Goal: Information Seeking & Learning: Learn about a topic

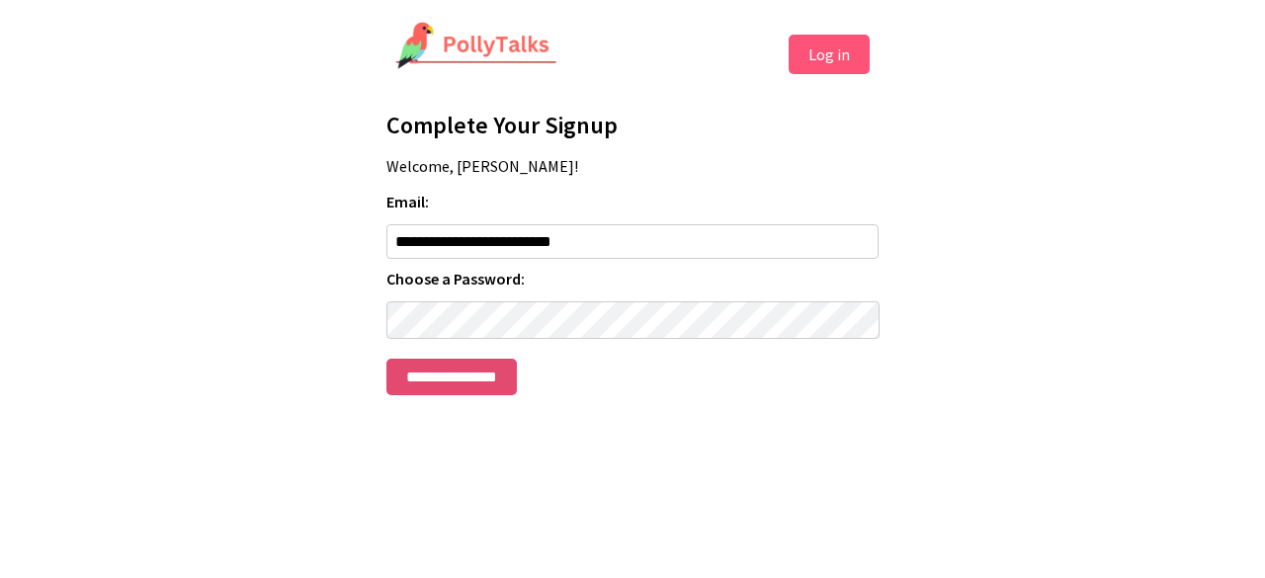
click at [517, 395] on input "**********" at bounding box center [451, 377] width 130 height 37
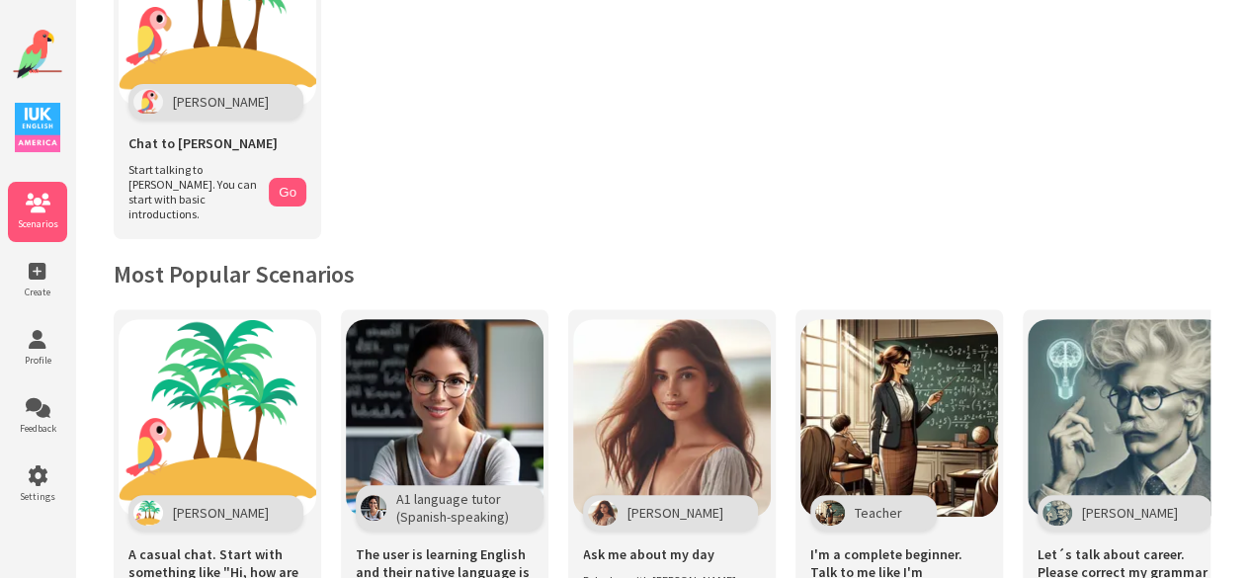
scroll to position [176, 0]
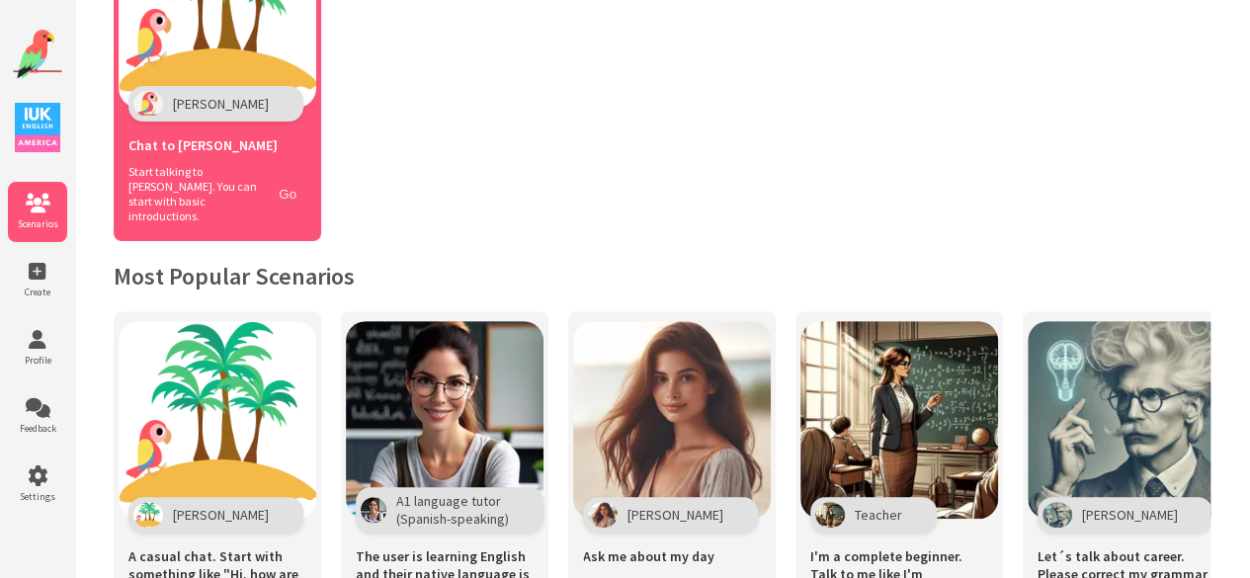
click at [291, 180] on button "Go" at bounding box center [288, 194] width 38 height 29
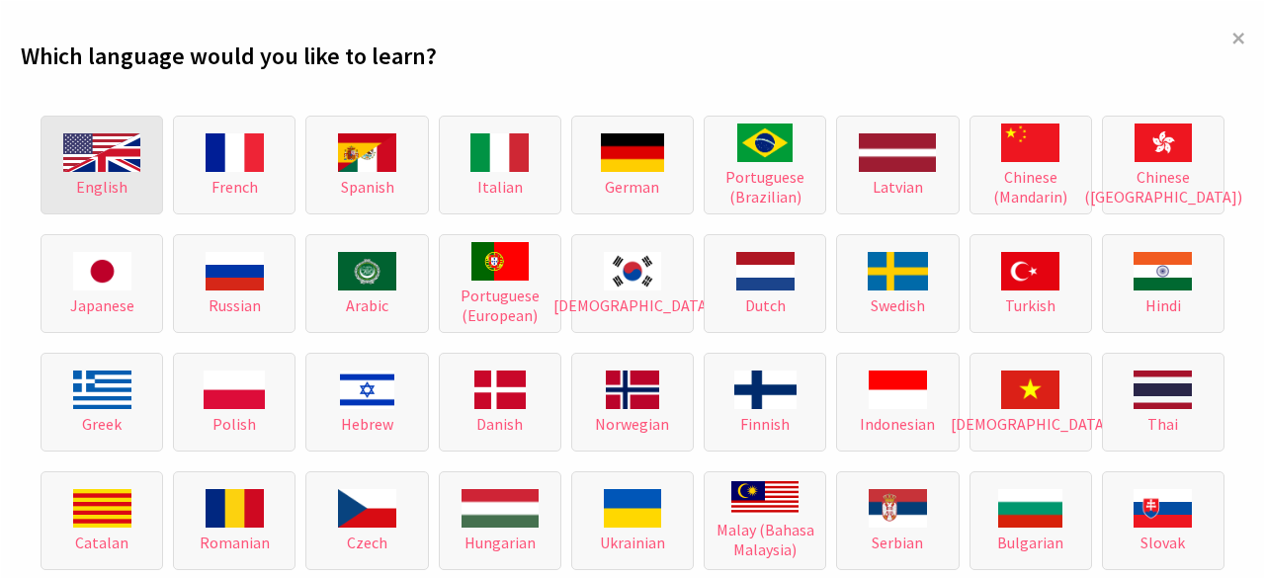
click at [108, 209] on button "English" at bounding box center [102, 165] width 123 height 99
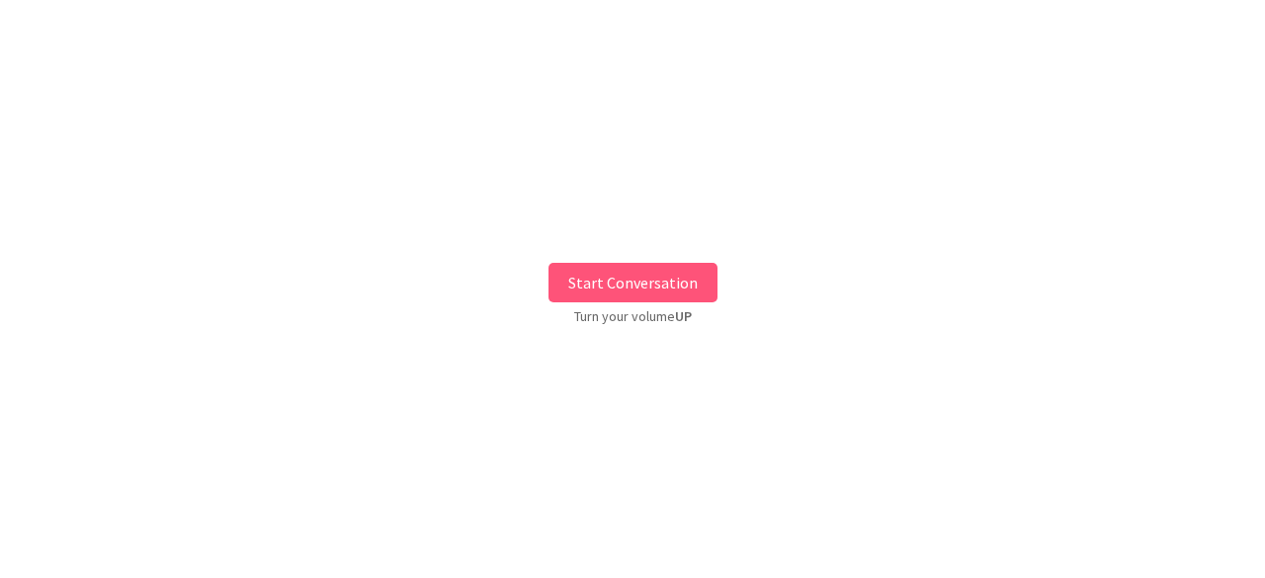
click at [590, 286] on button "Start Conversation" at bounding box center [632, 283] width 169 height 40
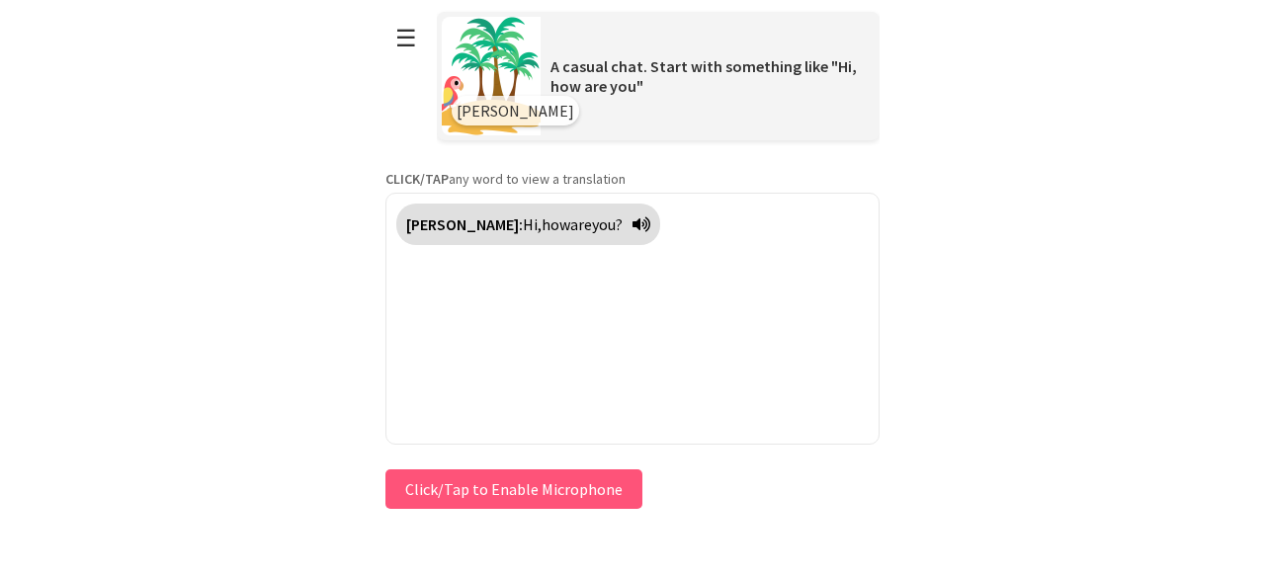
click at [530, 496] on button "Click/Tap to Enable Microphone" at bounding box center [513, 489] width 257 height 40
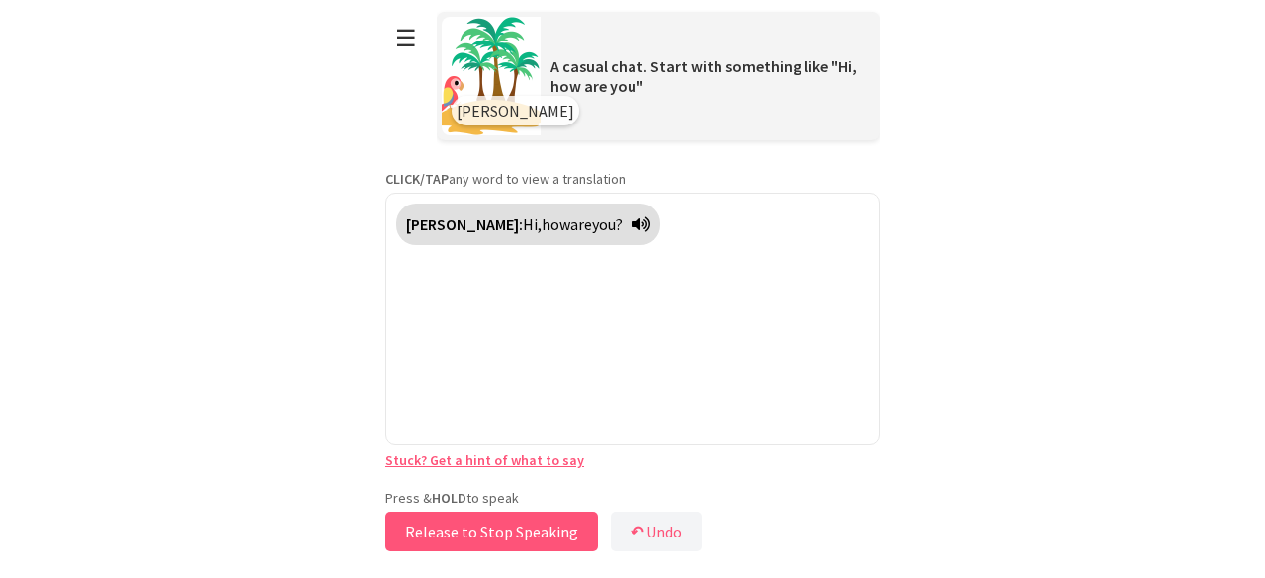
click at [482, 536] on button "Release to Stop Speaking" at bounding box center [491, 532] width 212 height 40
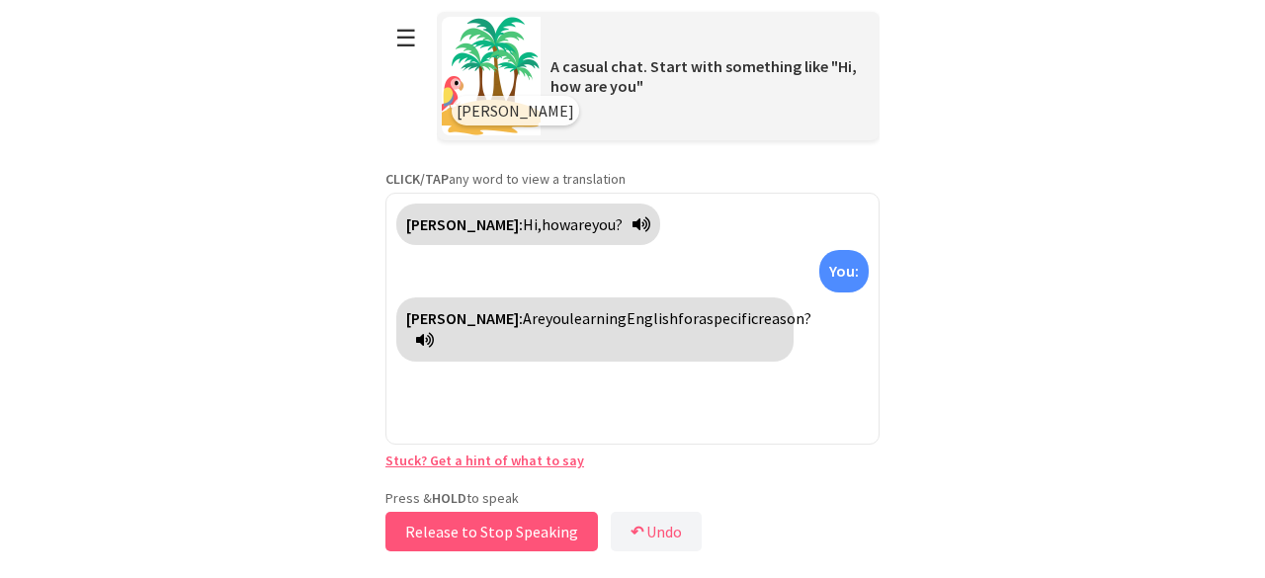
click at [534, 534] on button "Release to Stop Speaking" at bounding box center [491, 532] width 212 height 40
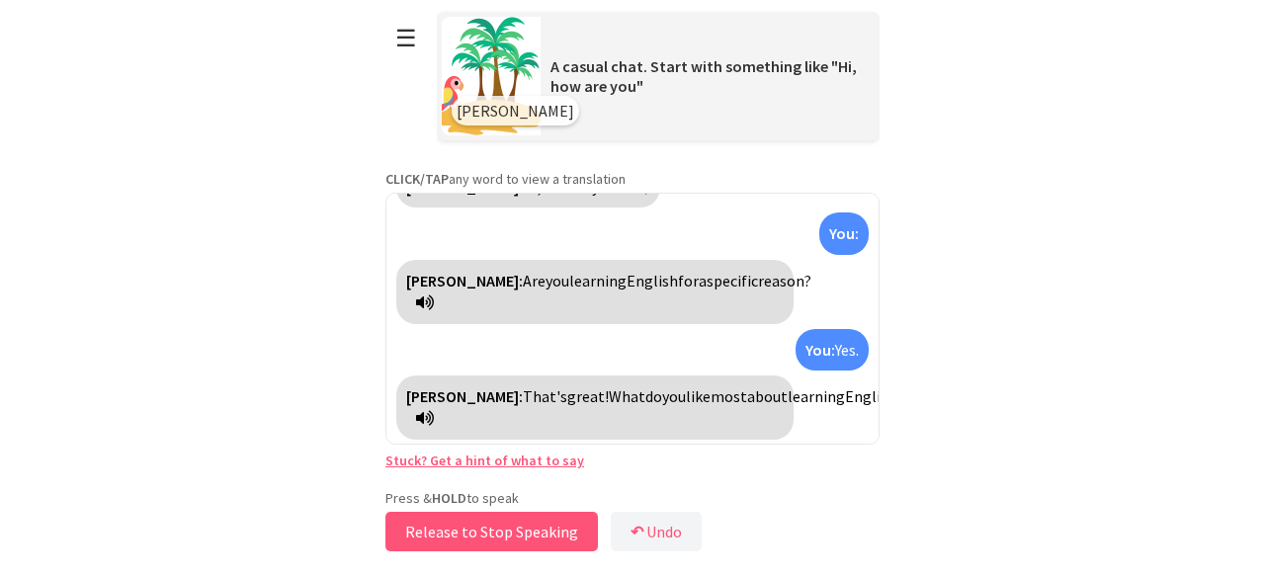
click at [544, 538] on button "Release to Stop Speaking" at bounding box center [491, 532] width 212 height 40
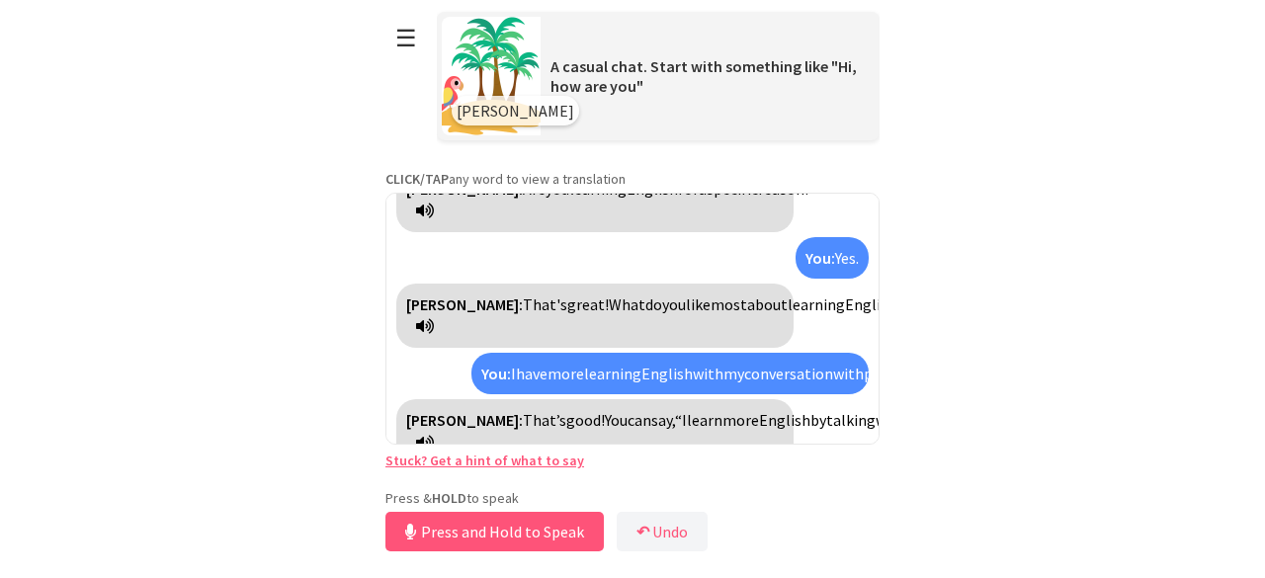
scroll to position [198, 0]
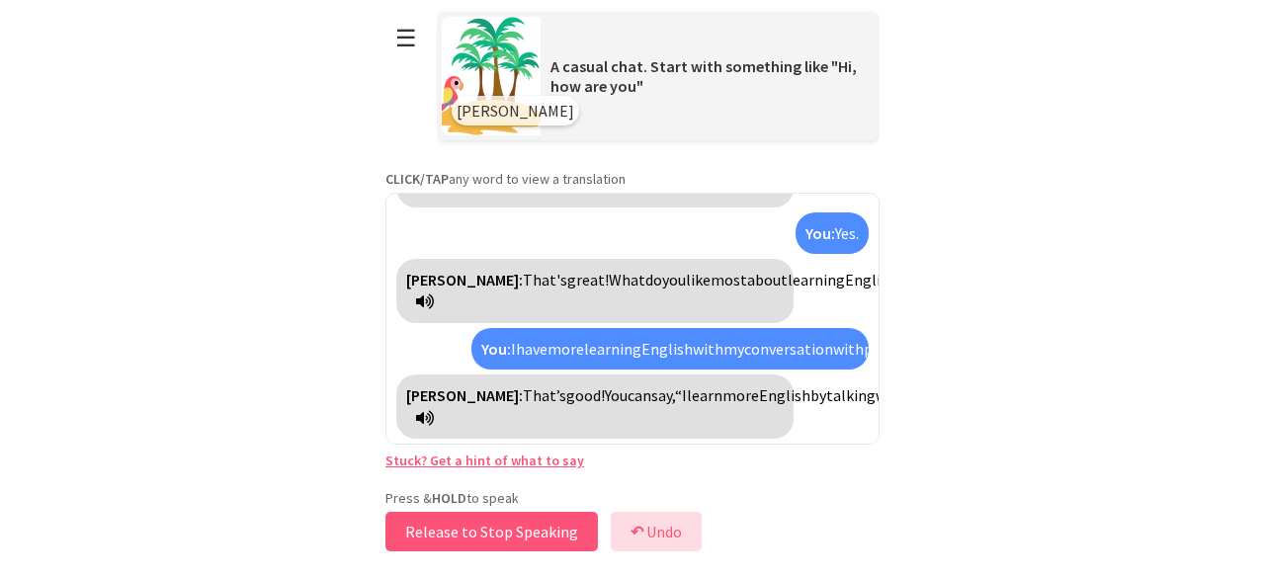
drag, startPoint x: 524, startPoint y: 545, endPoint x: 625, endPoint y: 517, distance: 104.5
click at [625, 517] on div "Press & HOLD to speak Release to Stop Speaking ↶ Undo Save No voice detected. H…" at bounding box center [632, 522] width 494 height 67
drag, startPoint x: 625, startPoint y: 517, endPoint x: 631, endPoint y: 539, distance: 22.5
click at [631, 539] on b "↶" at bounding box center [637, 532] width 13 height 20
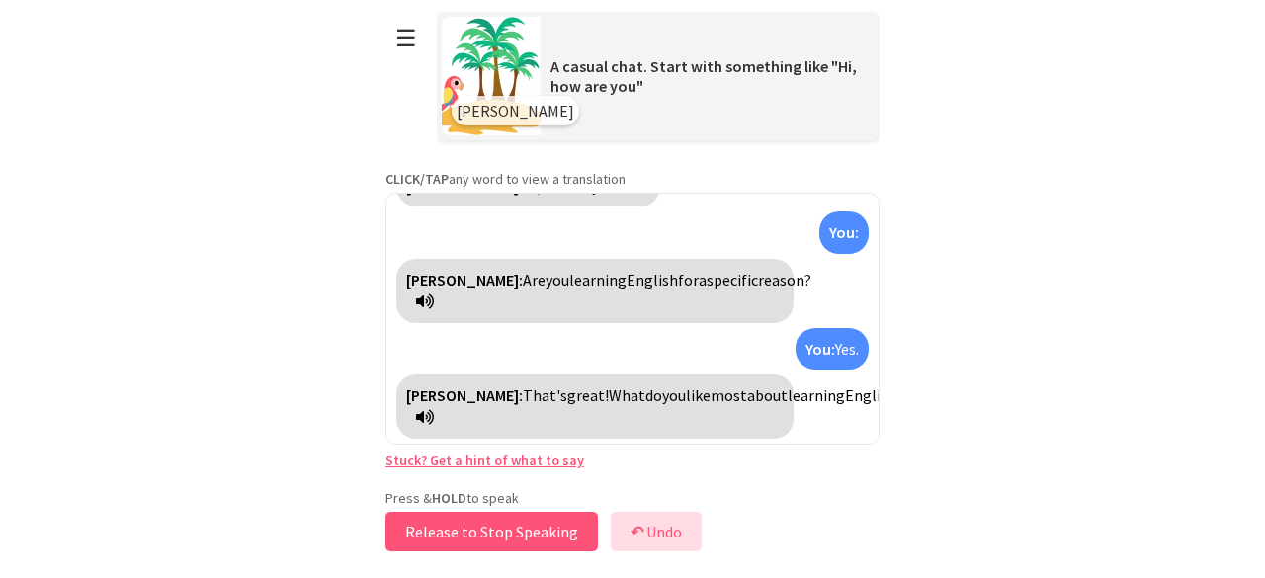
scroll to position [38, 0]
click at [513, 545] on button "Release to Stop Speaking" at bounding box center [491, 532] width 212 height 40
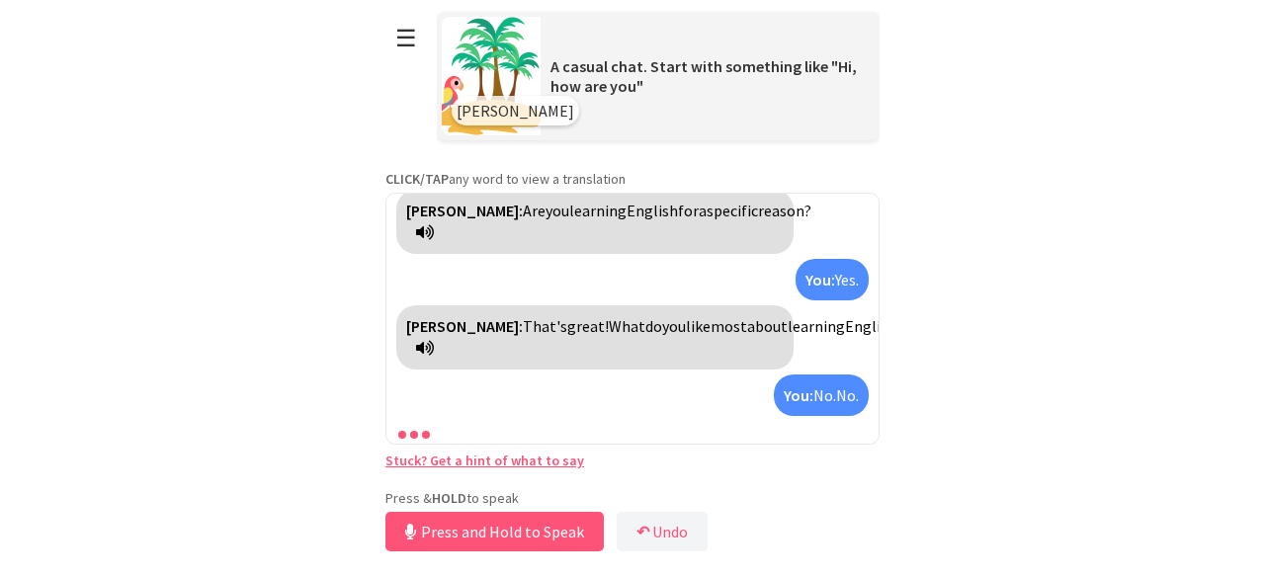
scroll to position [130, 0]
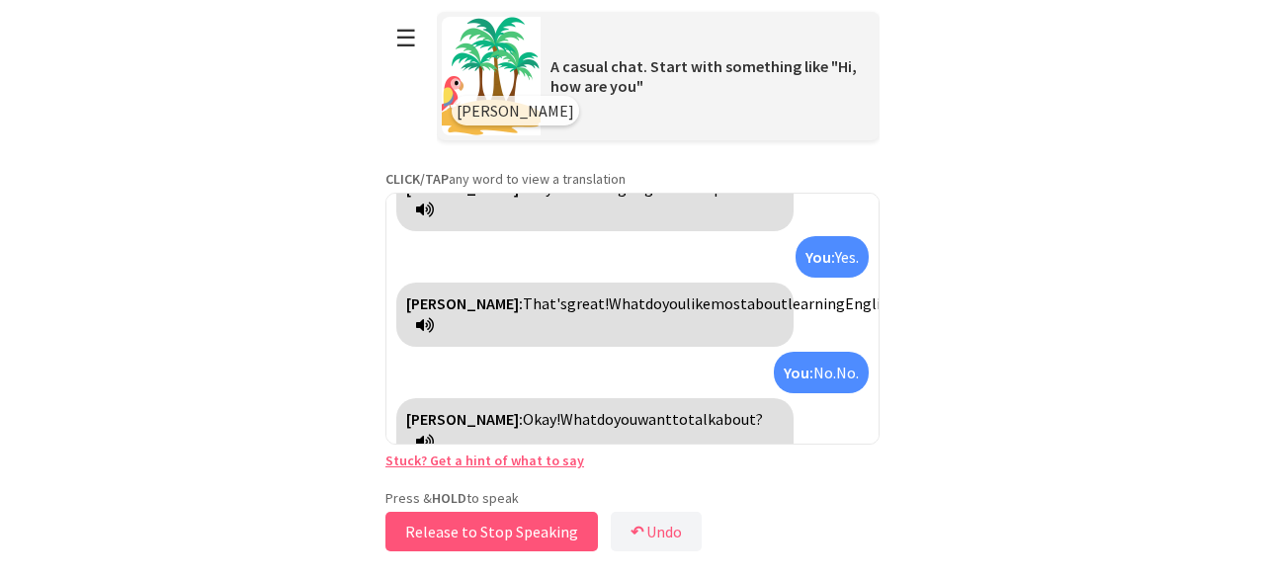
click at [533, 535] on button "Release to Stop Speaking" at bounding box center [491, 532] width 212 height 40
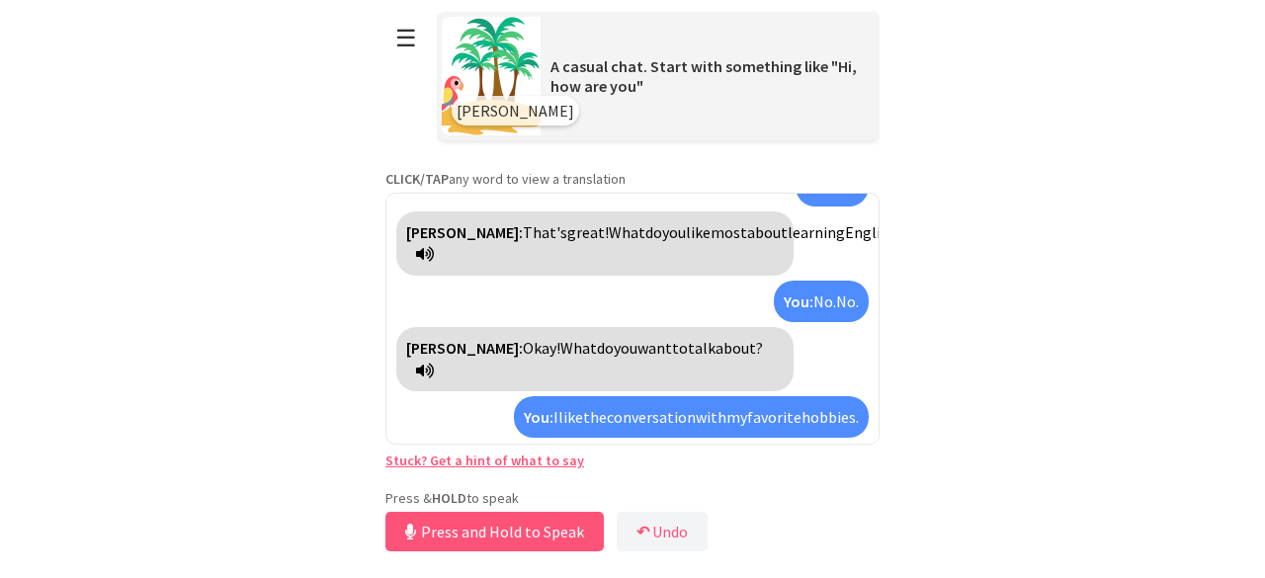
scroll to position [224, 0]
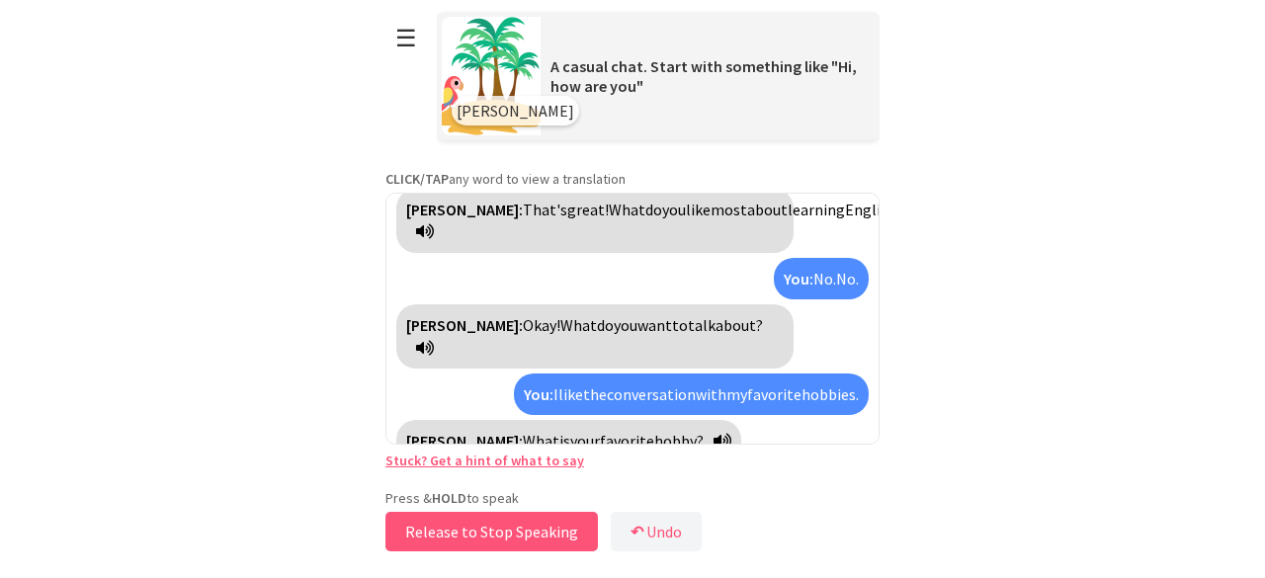
click at [541, 529] on button "Release to Stop Speaking" at bounding box center [491, 532] width 212 height 40
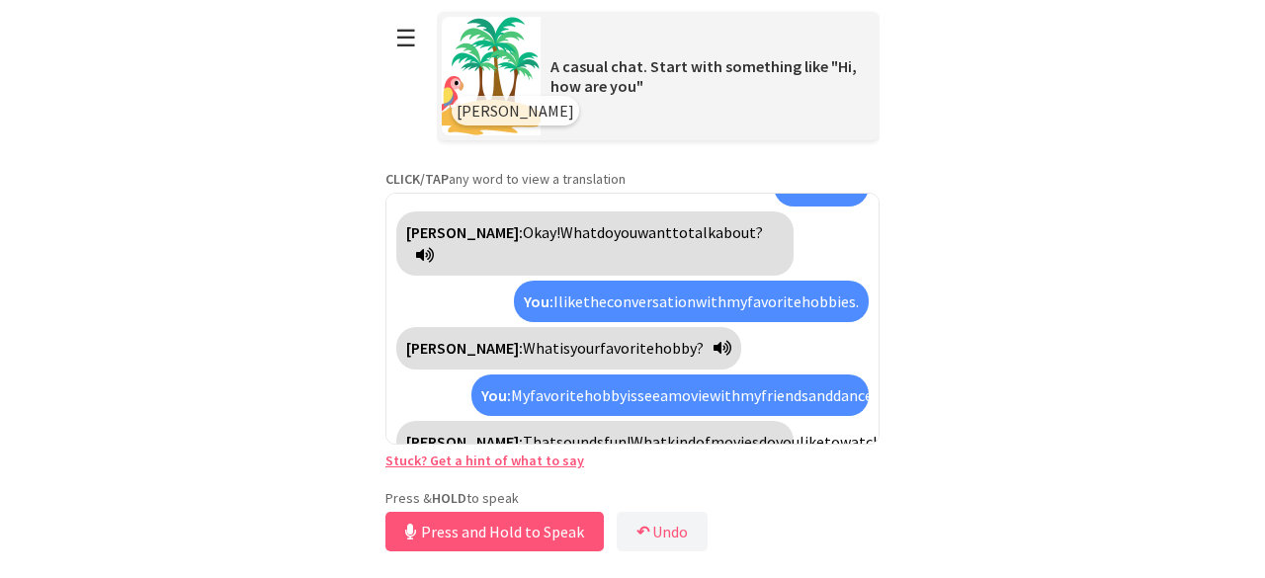
scroll to position [362, 0]
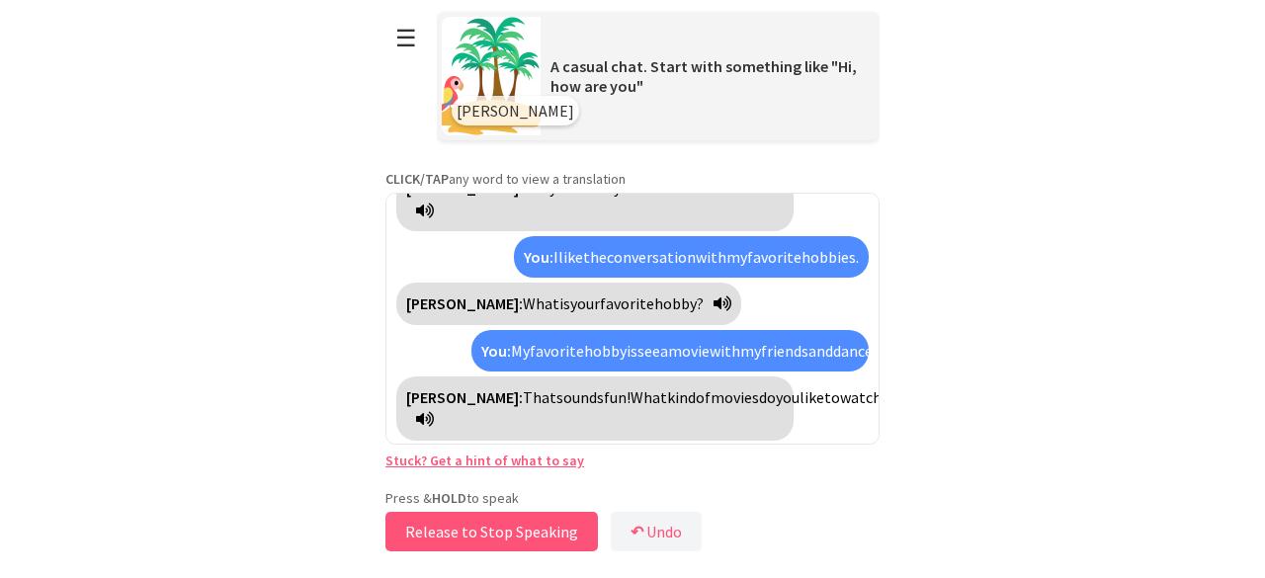
click at [544, 539] on button "Release to Stop Speaking" at bounding box center [491, 532] width 212 height 40
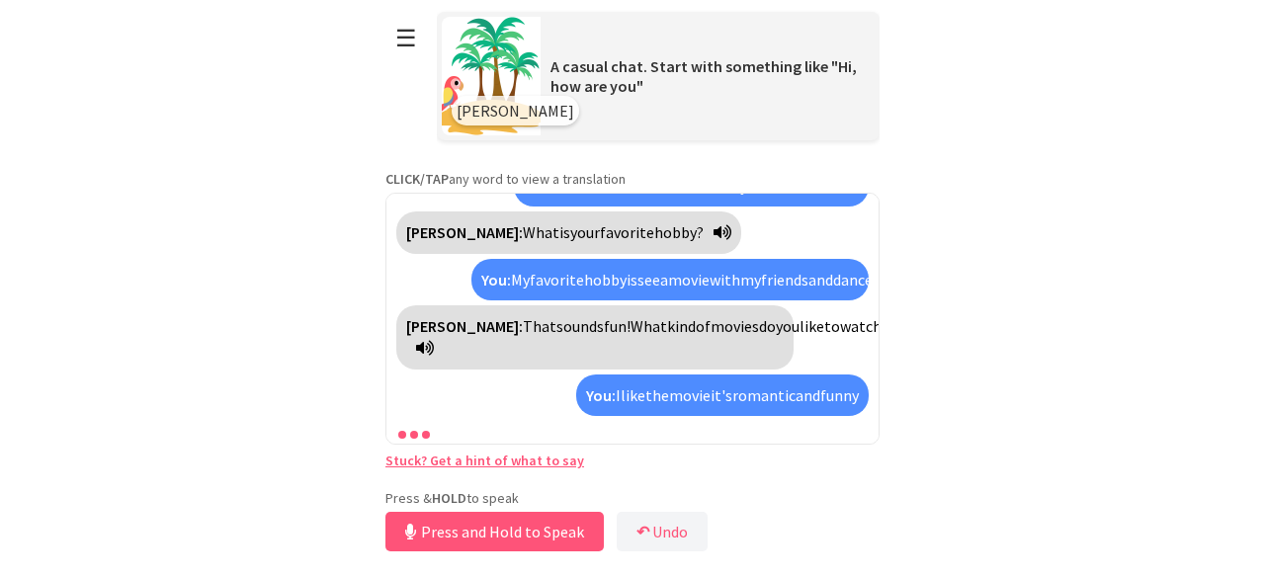
scroll to position [478, 0]
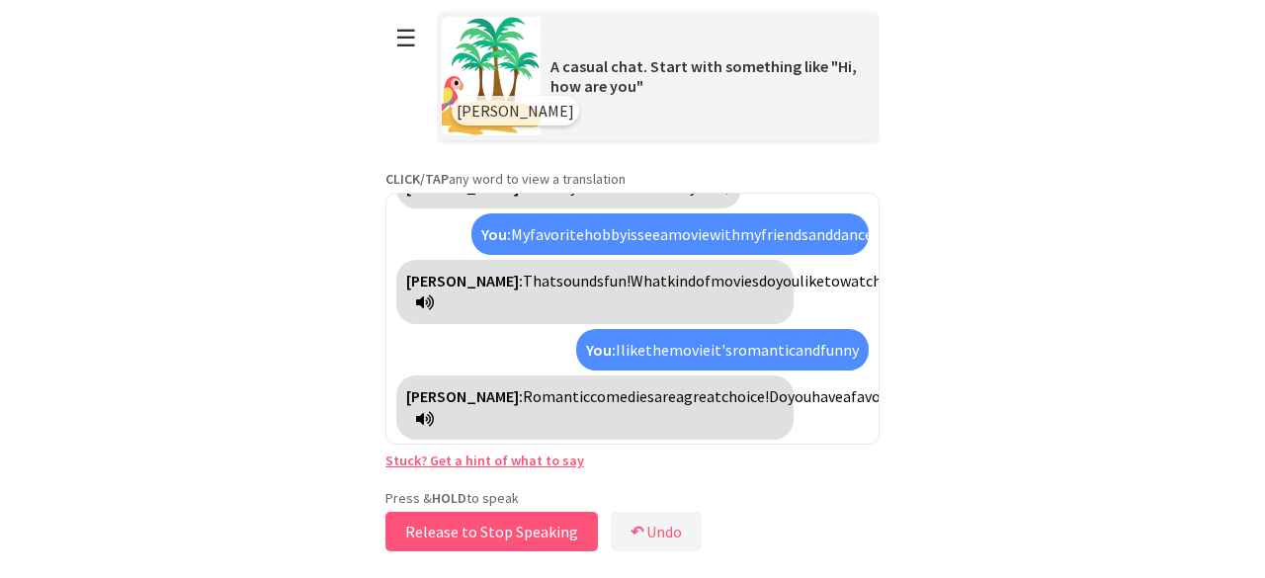
click at [544, 539] on button "Release to Stop Speaking" at bounding box center [491, 532] width 212 height 40
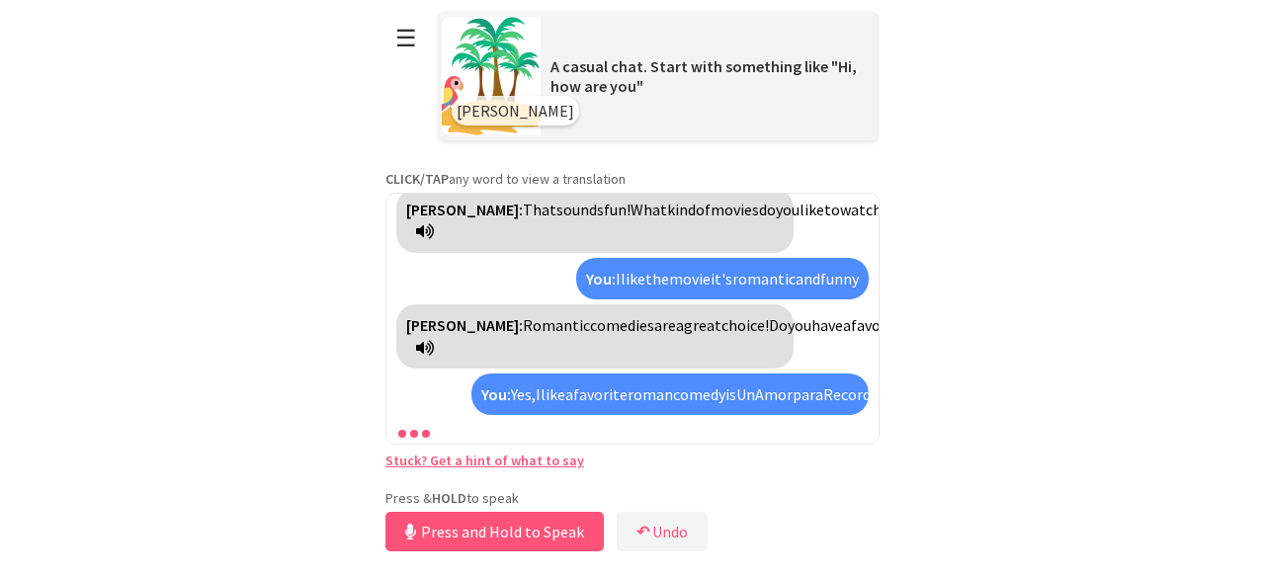
scroll to position [638, 0]
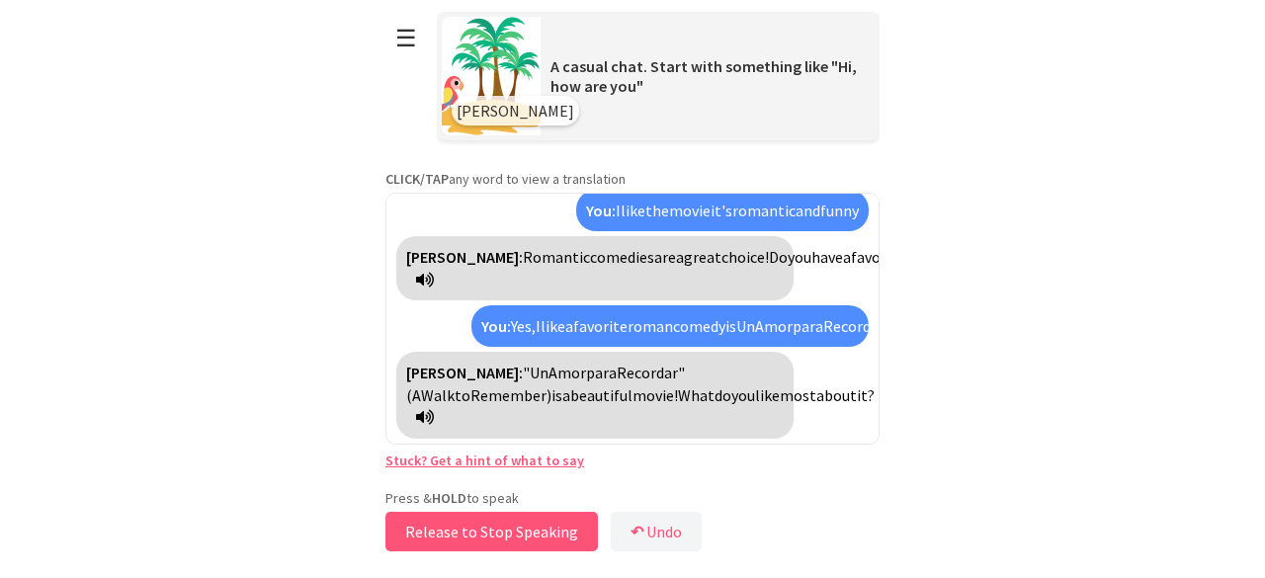
click at [532, 531] on button "Release to Stop Speaking" at bounding box center [491, 532] width 212 height 40
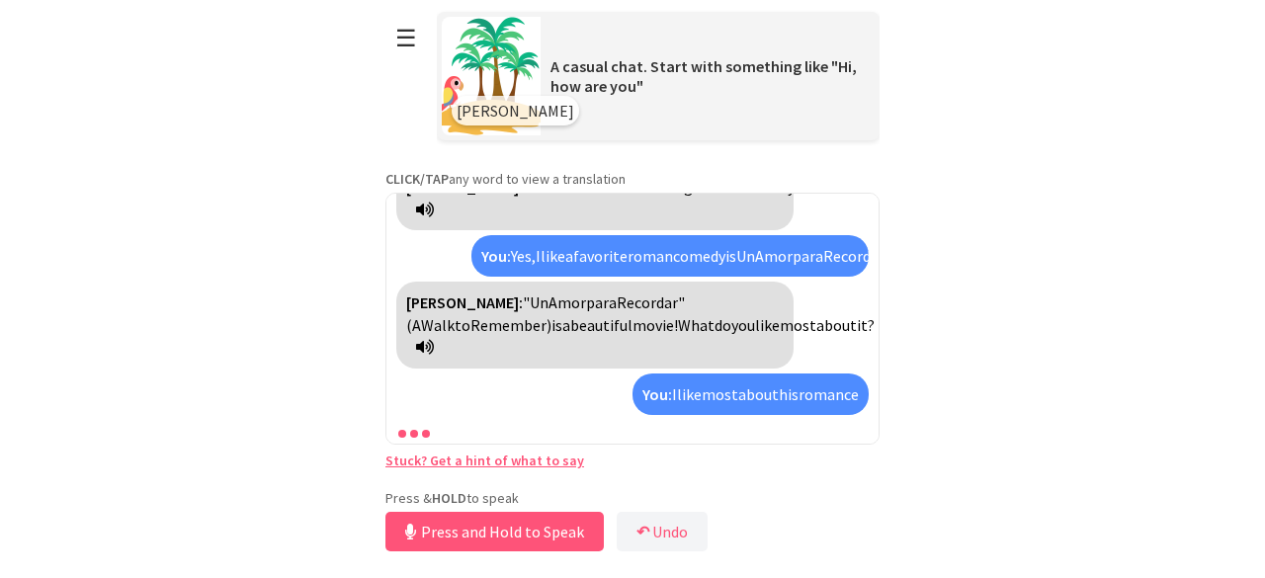
scroll to position [820, 0]
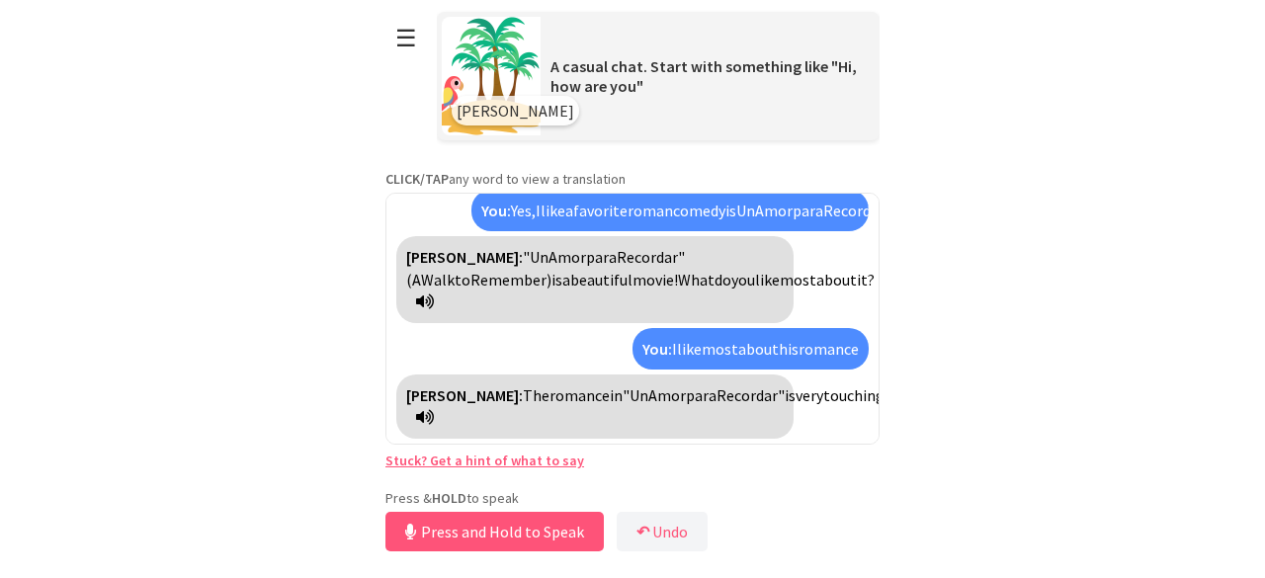
click at [545, 466] on link "Stuck? Get a hint of what to say" at bounding box center [484, 461] width 199 height 18
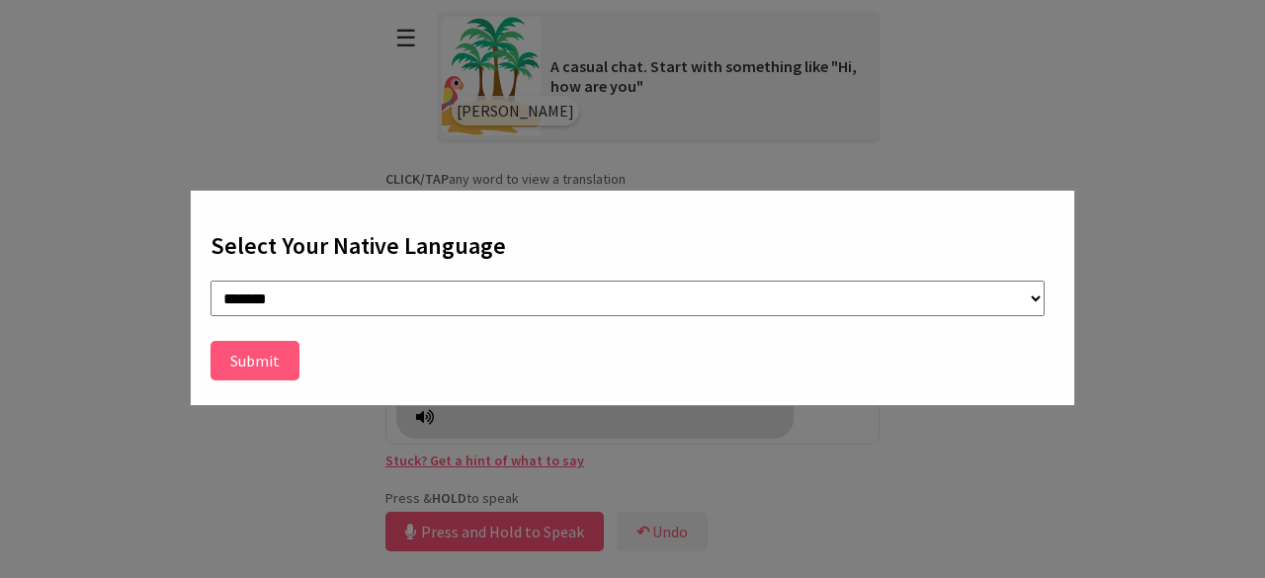
click at [280, 348] on button "Submit" at bounding box center [254, 361] width 89 height 40
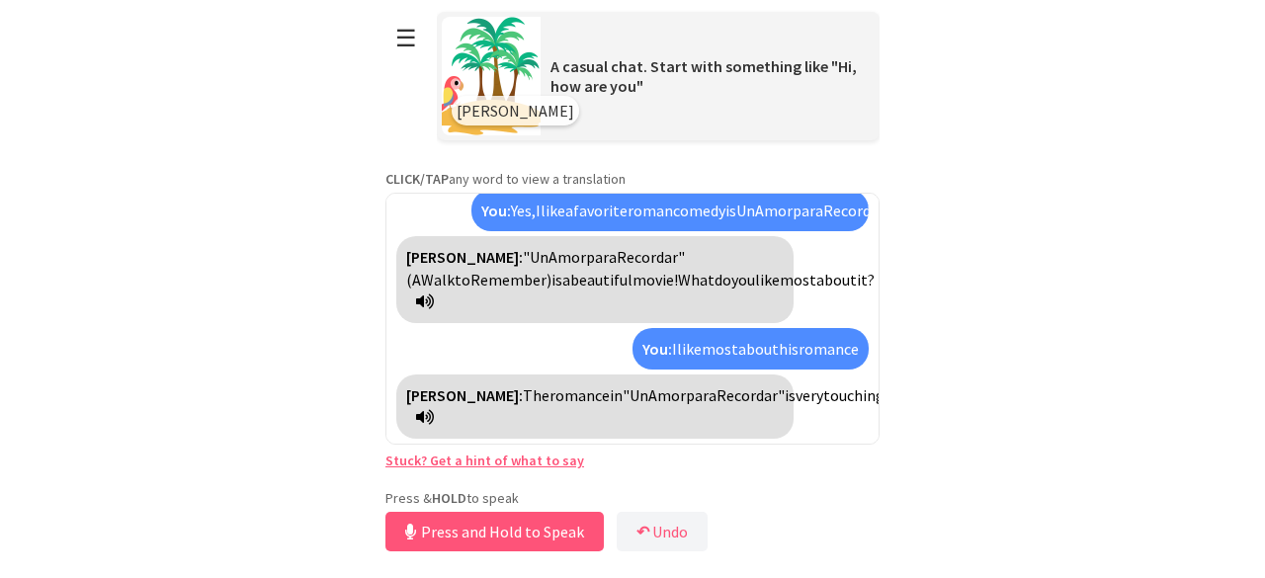
click at [540, 463] on link "Stuck? Get a hint of what to say" at bounding box center [484, 461] width 199 height 18
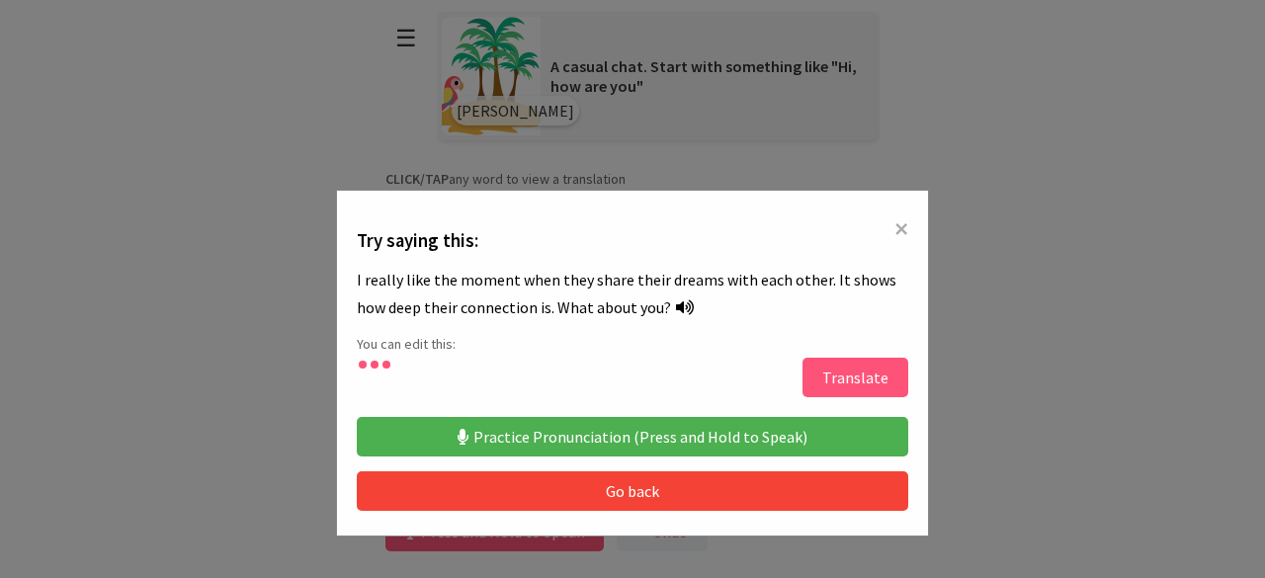
click at [848, 393] on button "Translate" at bounding box center [855, 378] width 106 height 40
click at [873, 371] on button "Translate" at bounding box center [855, 378] width 106 height 40
click at [836, 380] on button "Translate" at bounding box center [855, 378] width 106 height 40
click at [894, 232] on span "×" at bounding box center [901, 228] width 14 height 36
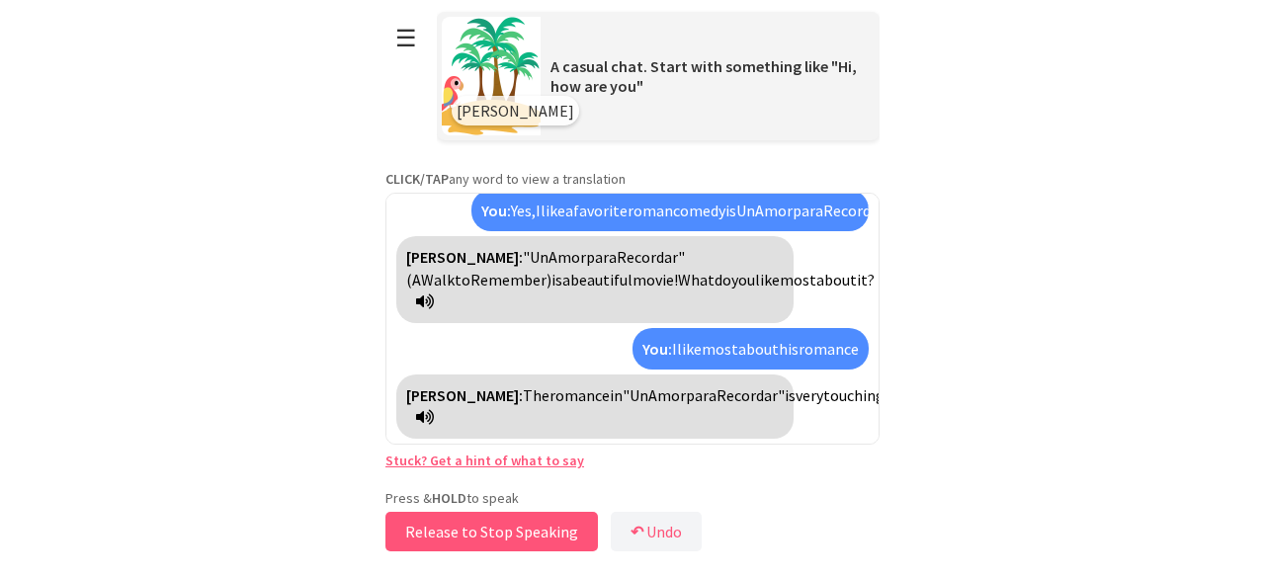
click at [554, 519] on button "Release to Stop Speaking" at bounding box center [491, 532] width 212 height 40
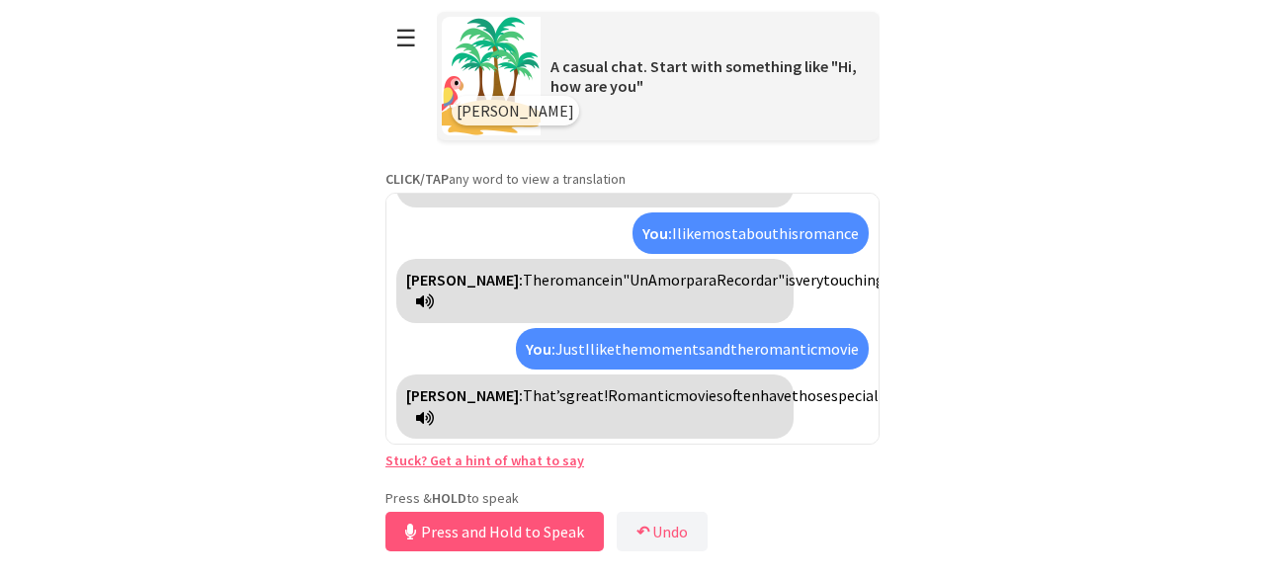
scroll to position [980, 0]
click at [417, 39] on button "☰" at bounding box center [406, 38] width 42 height 50
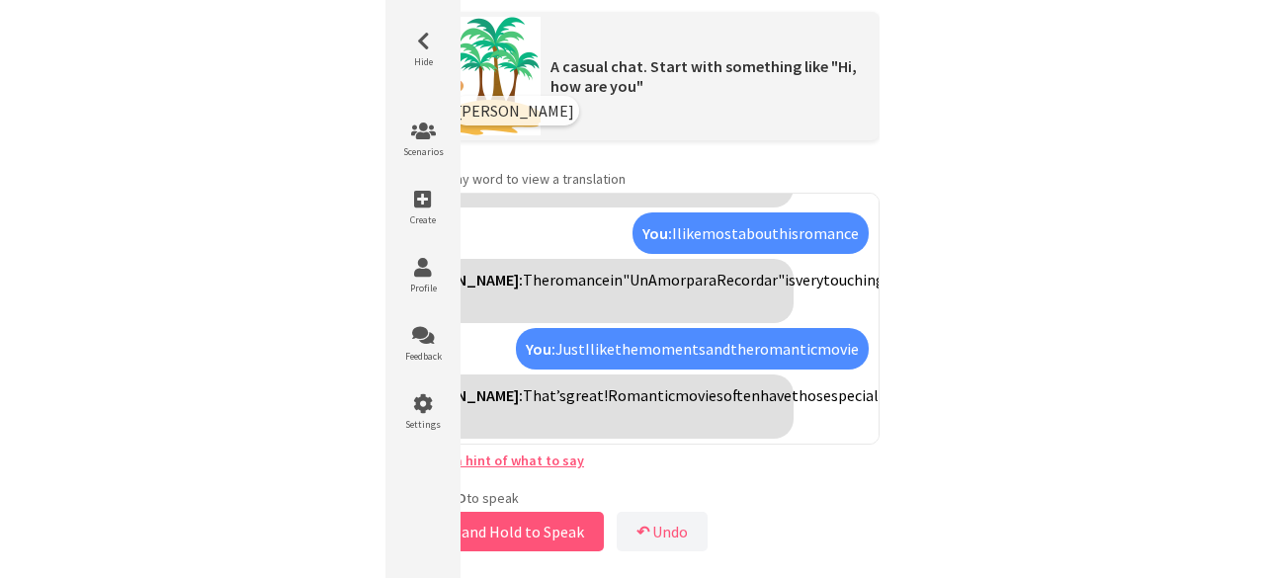
click at [745, 494] on p "Press & HOLD to speak" at bounding box center [632, 498] width 494 height 18
drag, startPoint x: 745, startPoint y: 494, endPoint x: 678, endPoint y: 533, distance: 77.5
click at [678, 533] on button "↶ Undo" at bounding box center [662, 532] width 91 height 40
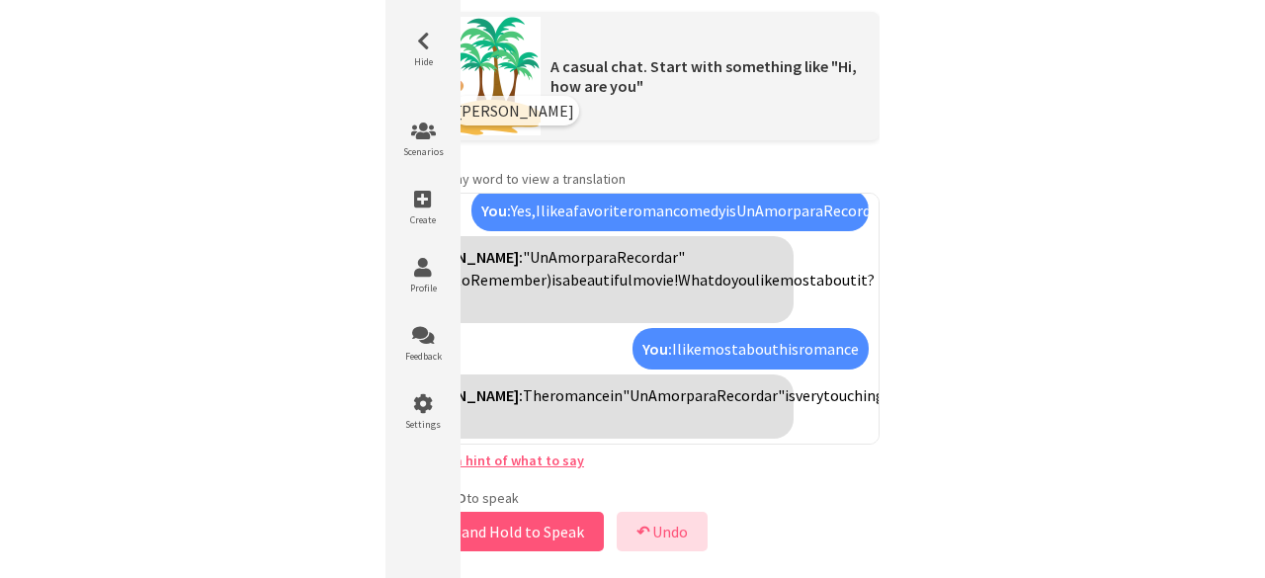
click at [678, 533] on button "↶ Undo" at bounding box center [662, 532] width 91 height 40
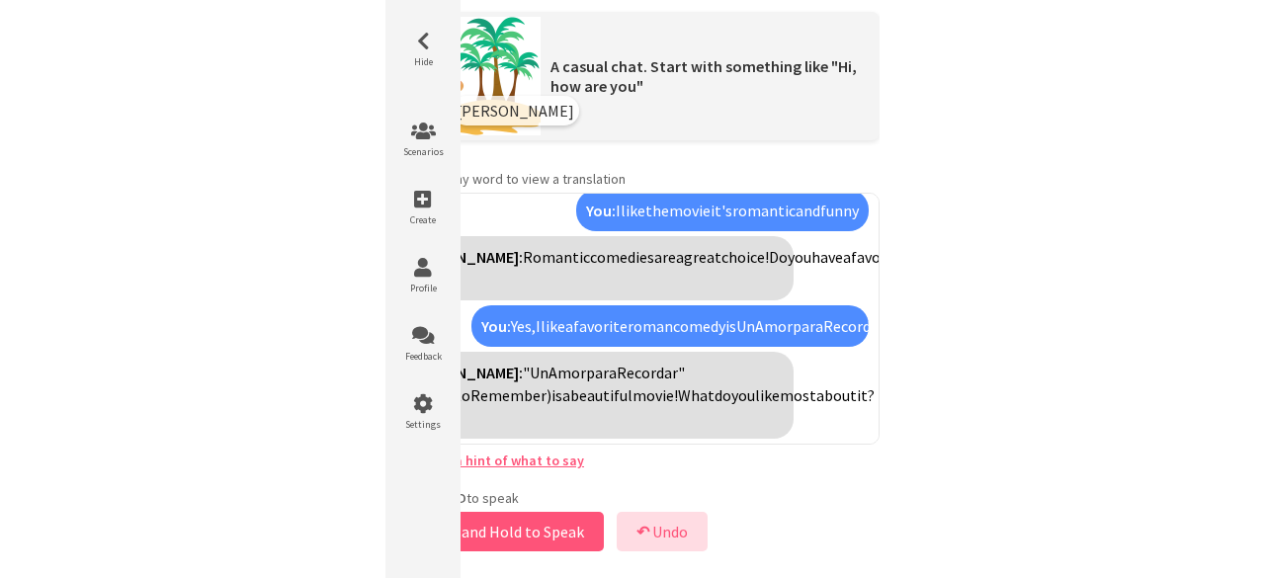
click at [678, 533] on button "↶ Undo" at bounding box center [662, 532] width 91 height 40
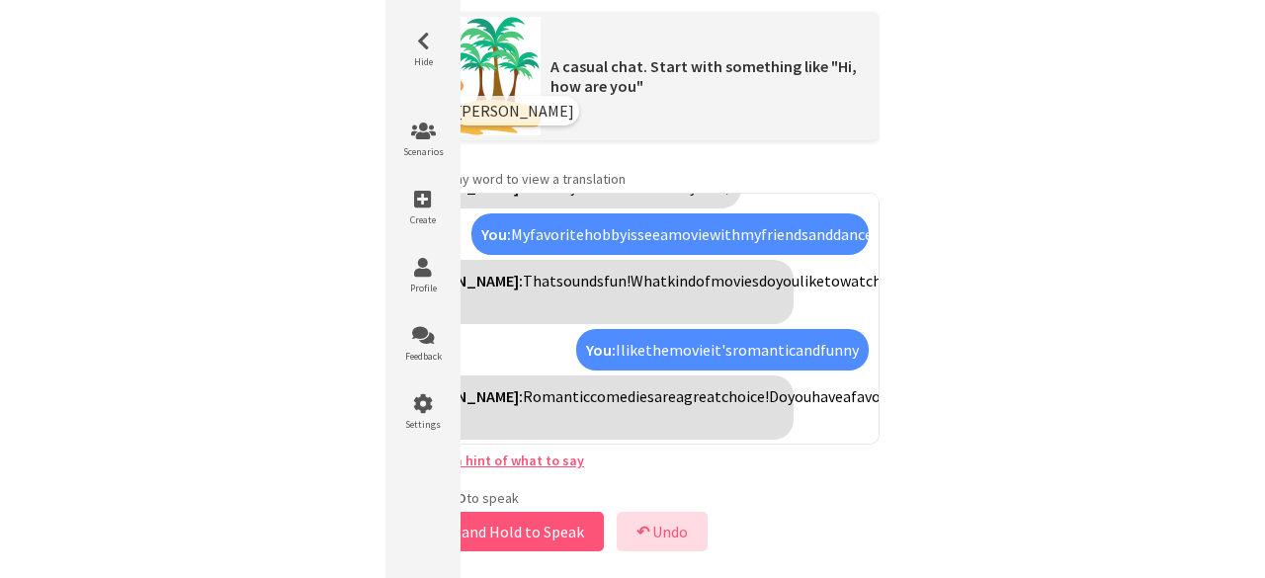
click at [678, 533] on button "↶ Undo" at bounding box center [662, 532] width 91 height 40
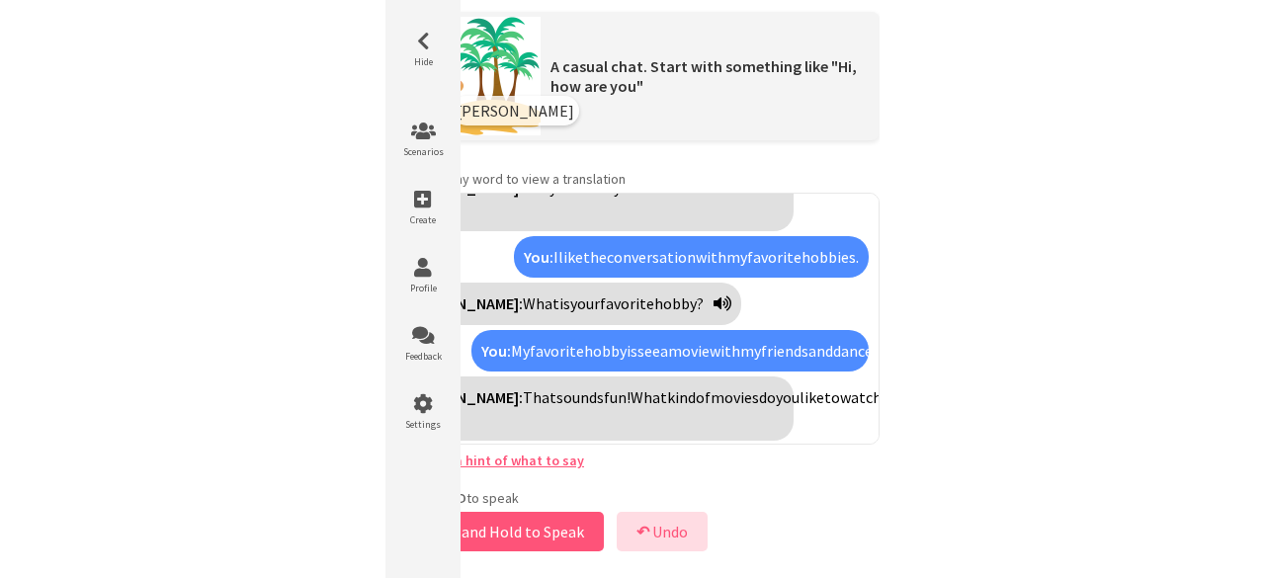
click at [678, 533] on button "↶ Undo" at bounding box center [662, 532] width 91 height 40
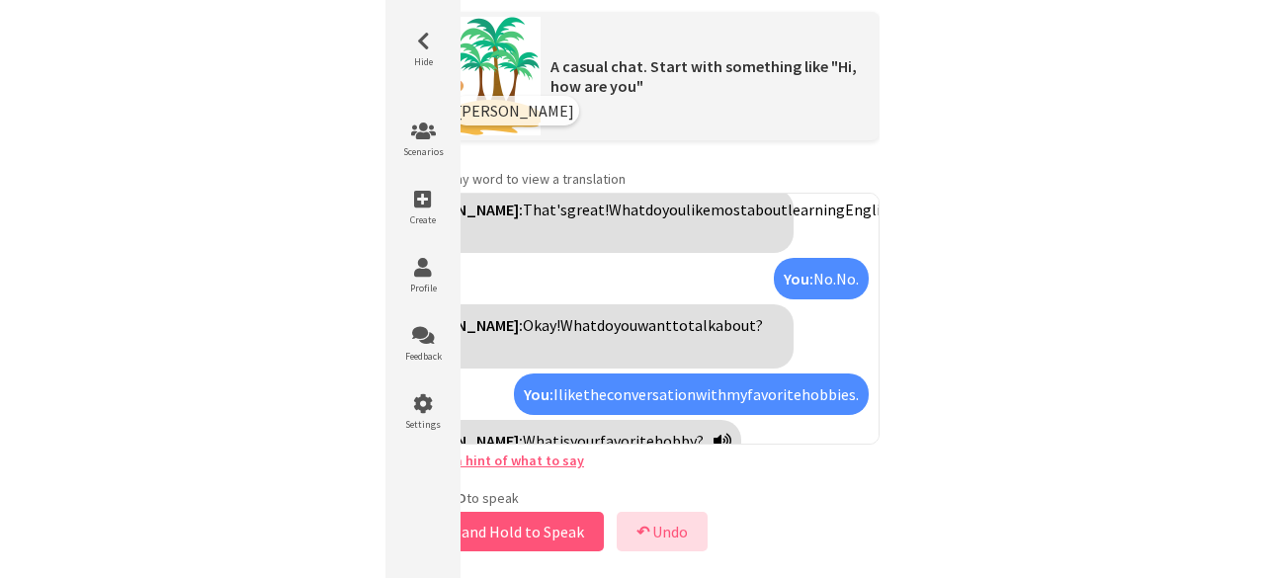
click at [678, 533] on button "↶ Undo" at bounding box center [662, 532] width 91 height 40
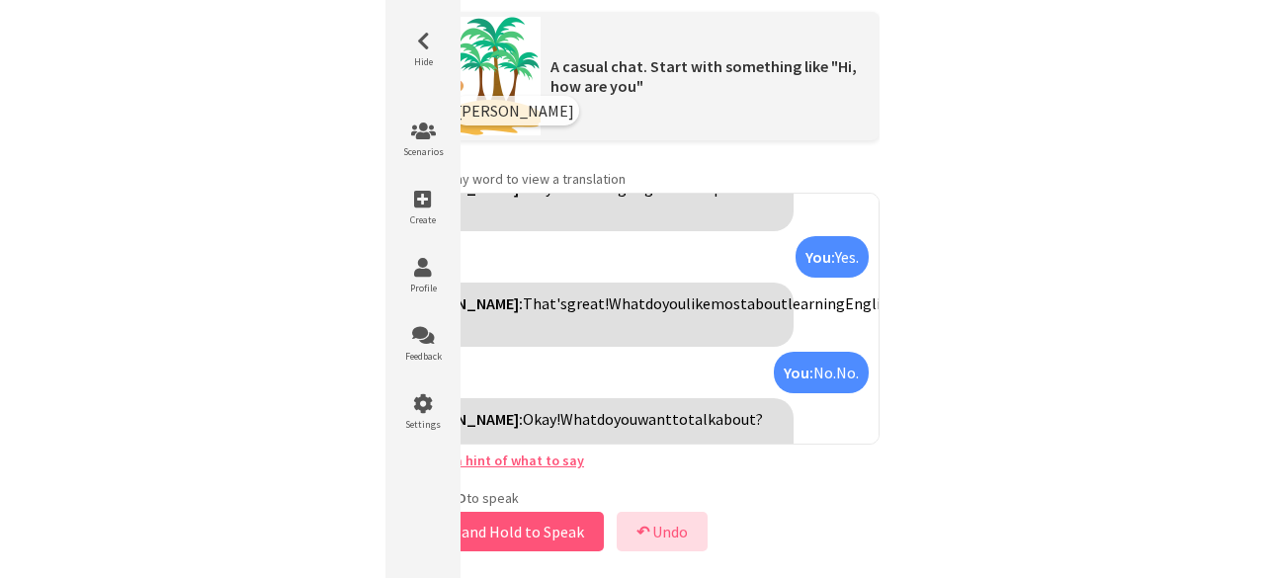
click at [678, 533] on button "↶ Undo" at bounding box center [662, 532] width 91 height 40
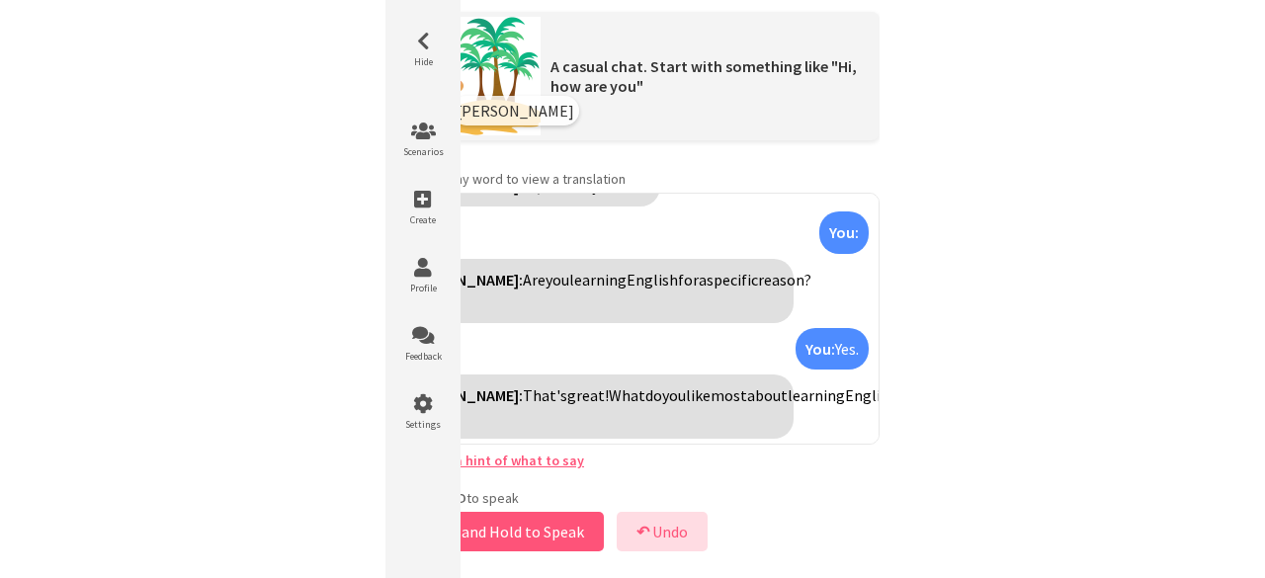
scroll to position [38, 0]
click at [678, 533] on button "↶ Undo" at bounding box center [662, 532] width 91 height 40
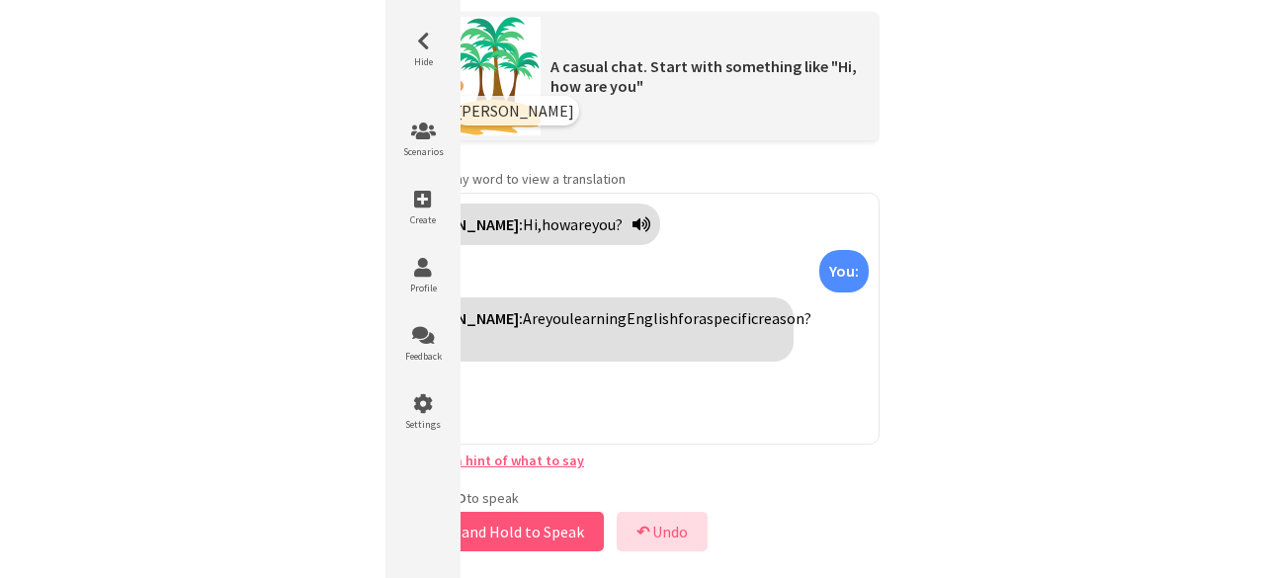
scroll to position [0, 0]
click at [678, 533] on button "↶ Undo" at bounding box center [662, 532] width 91 height 40
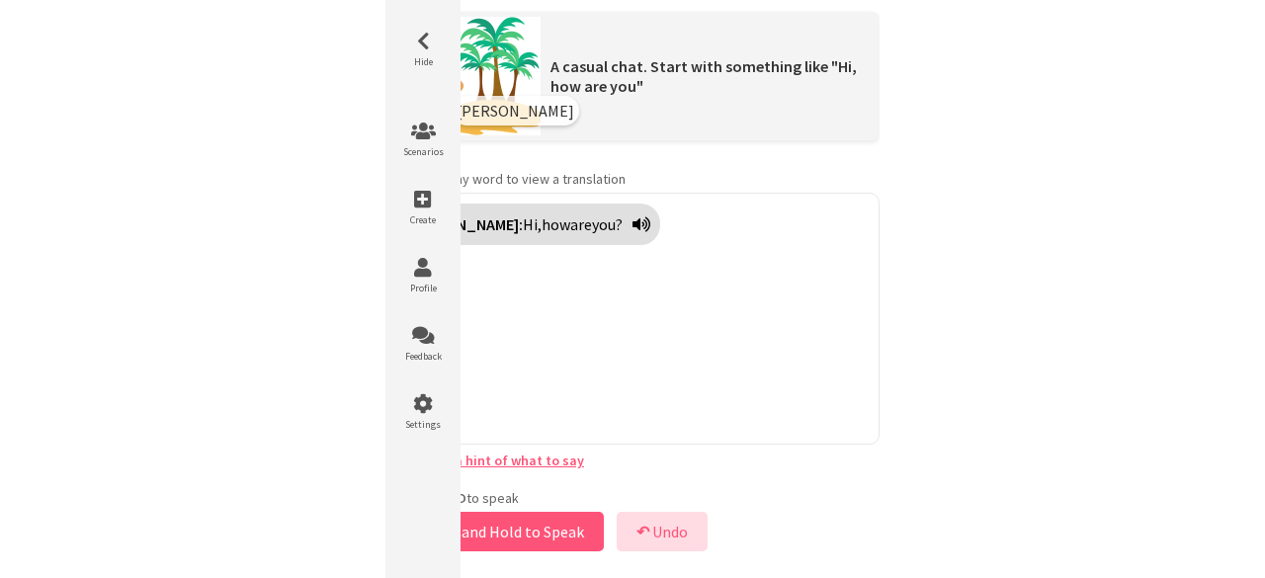
click at [678, 533] on button "↶ Undo" at bounding box center [662, 532] width 91 height 40
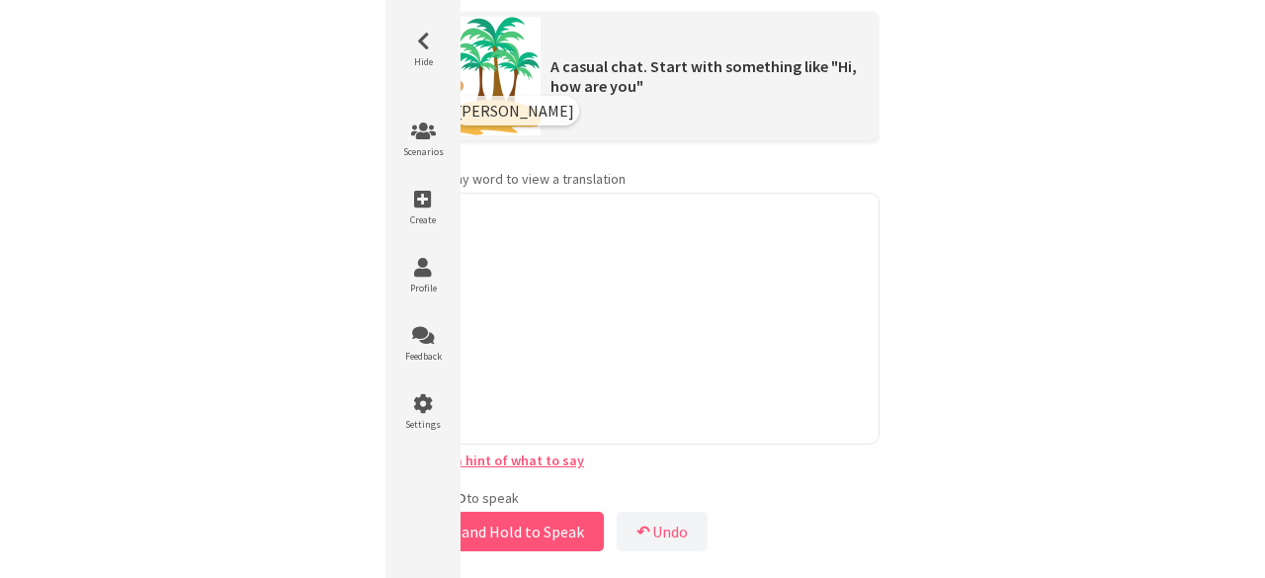
click at [687, 472] on div "**********" at bounding box center [632, 278] width 494 height 556
click at [423, 51] on li "Hide" at bounding box center [422, 50] width 59 height 60
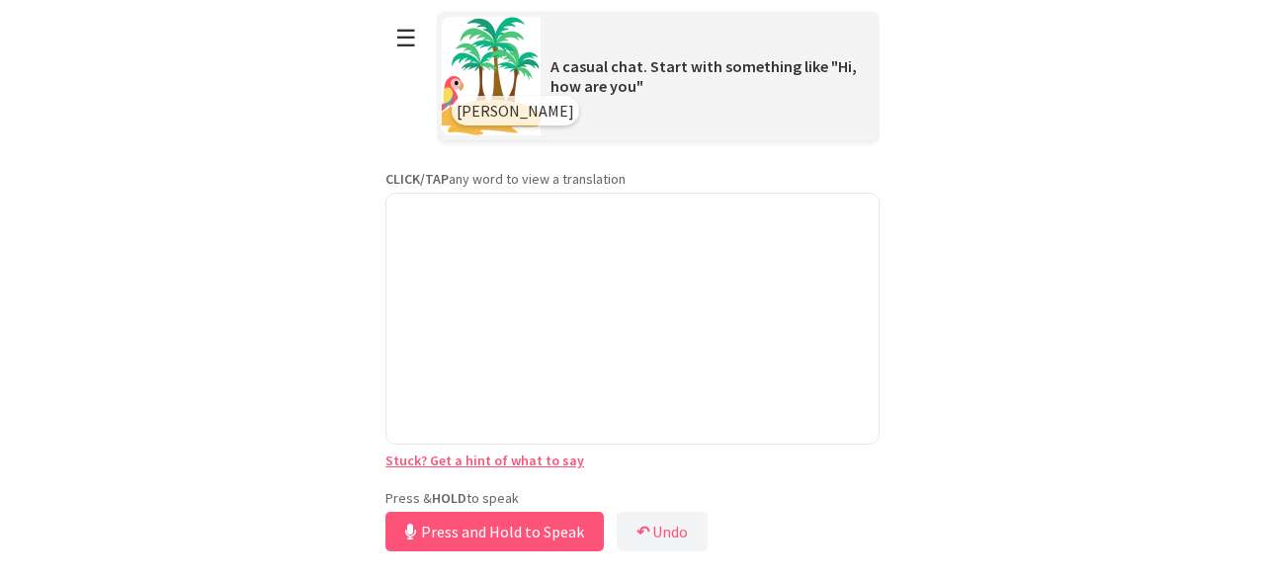
click at [496, 266] on div at bounding box center [632, 319] width 494 height 252
click at [513, 541] on button "Release to Stop Speaking" at bounding box center [491, 532] width 212 height 40
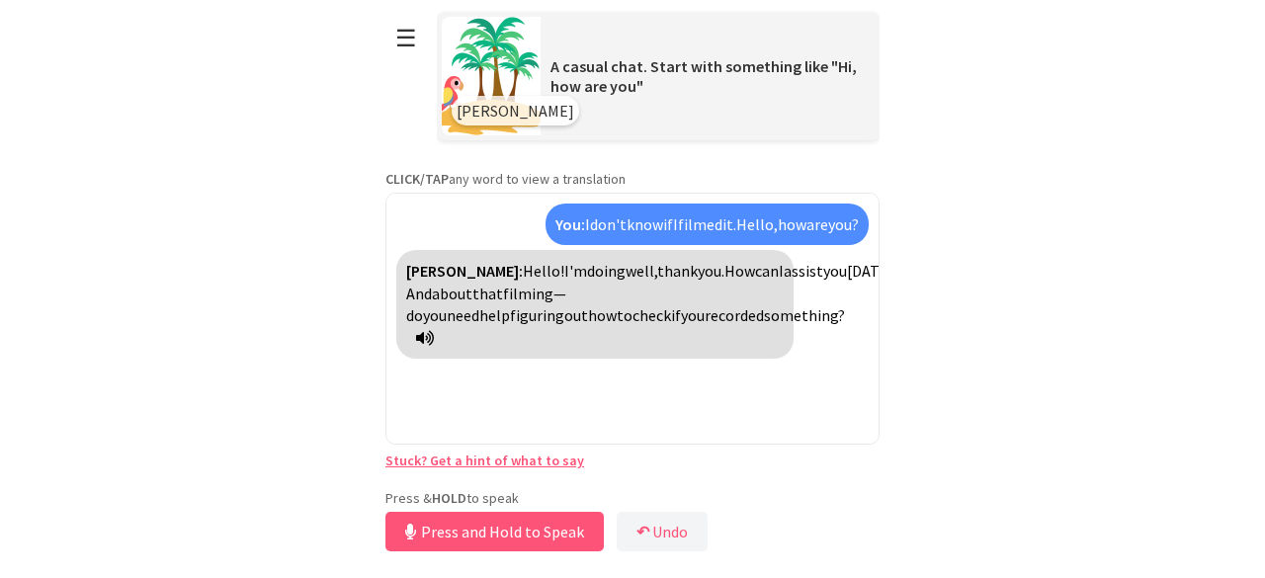
click at [668, 504] on p "Press & HOLD to speak" at bounding box center [632, 498] width 494 height 18
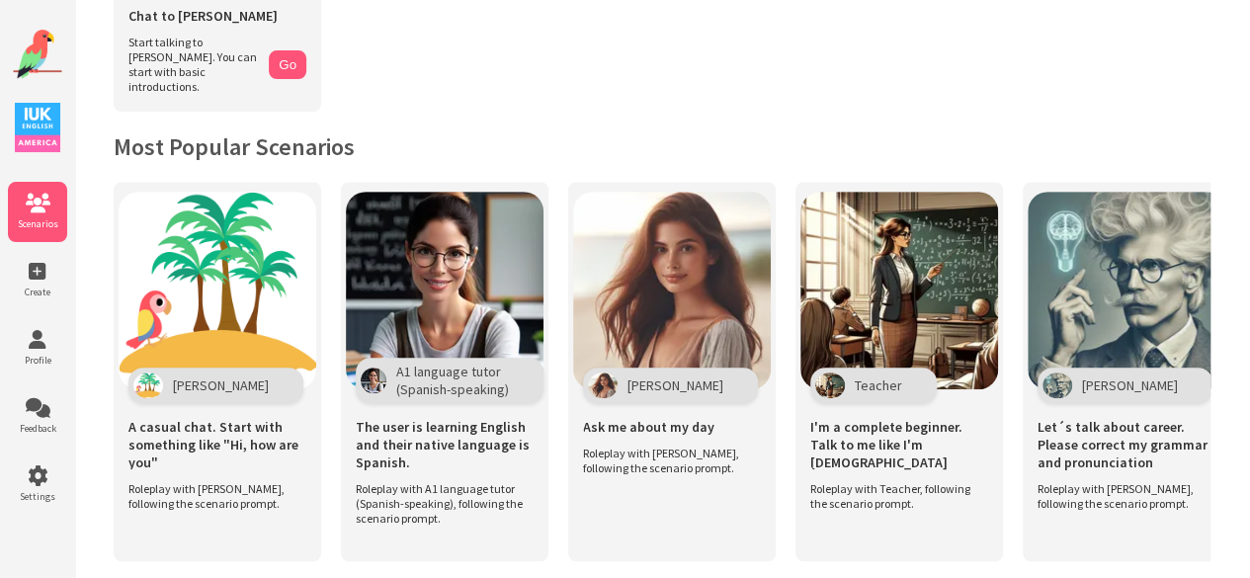
scroll to position [308, 0]
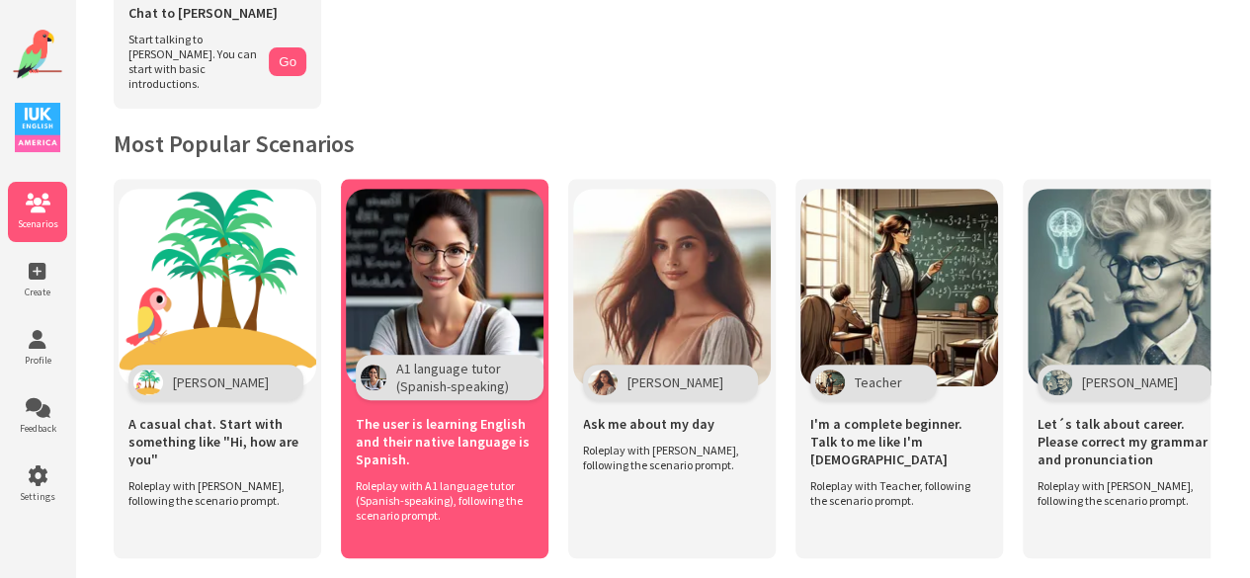
click at [489, 380] on span "A1 language tutor (Spanish-speaking)" at bounding box center [452, 378] width 113 height 36
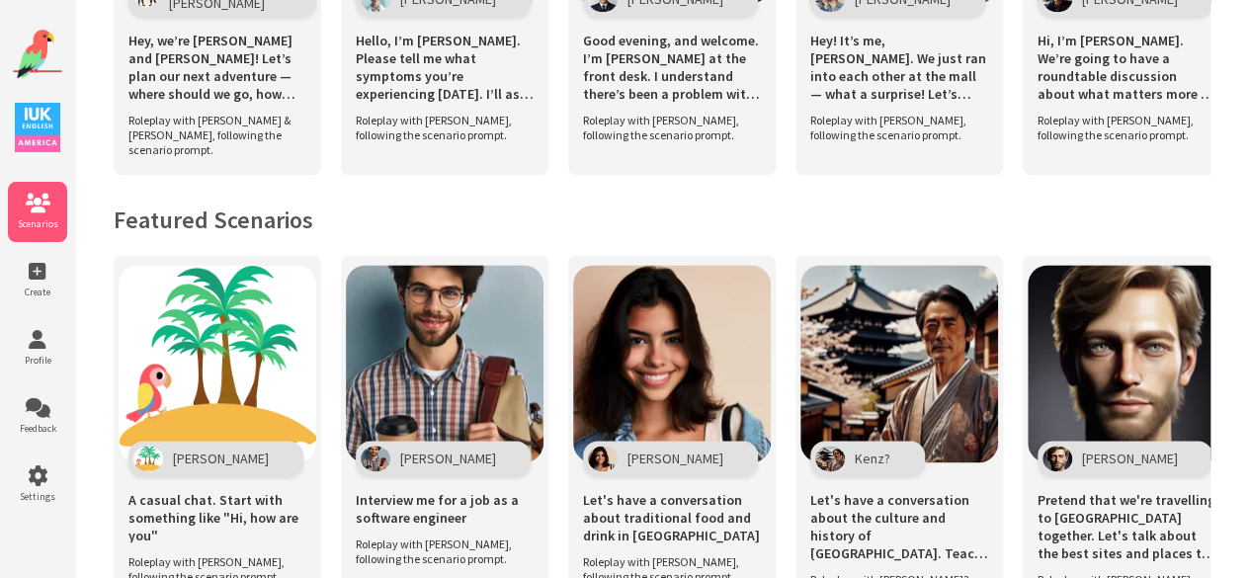
scroll to position [1479, 0]
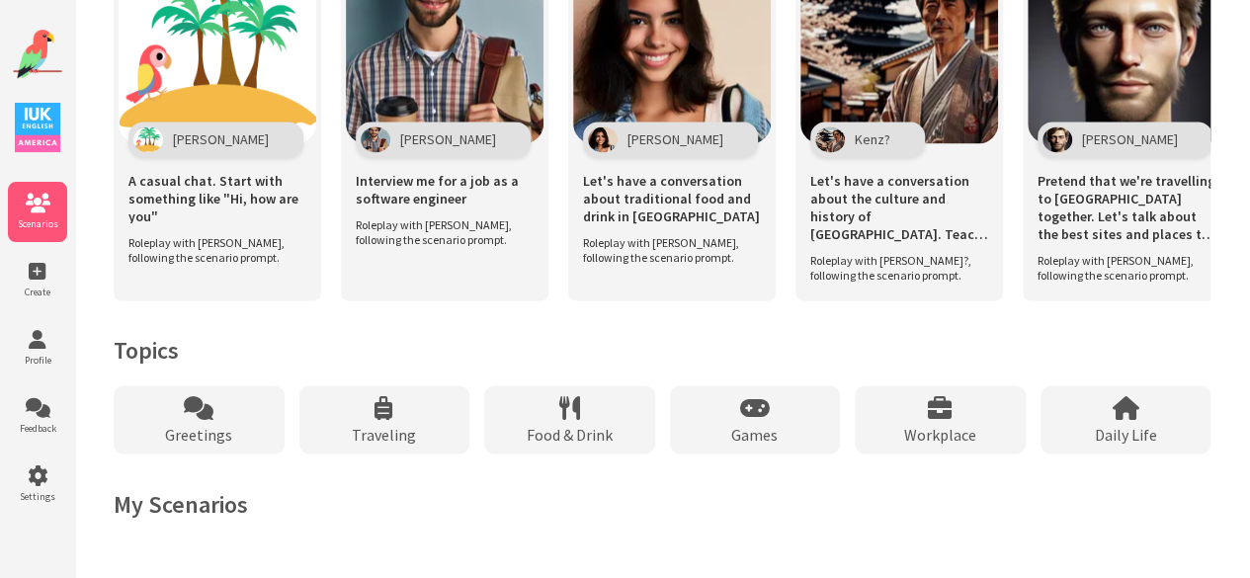
click at [51, 133] on img at bounding box center [37, 127] width 45 height 49
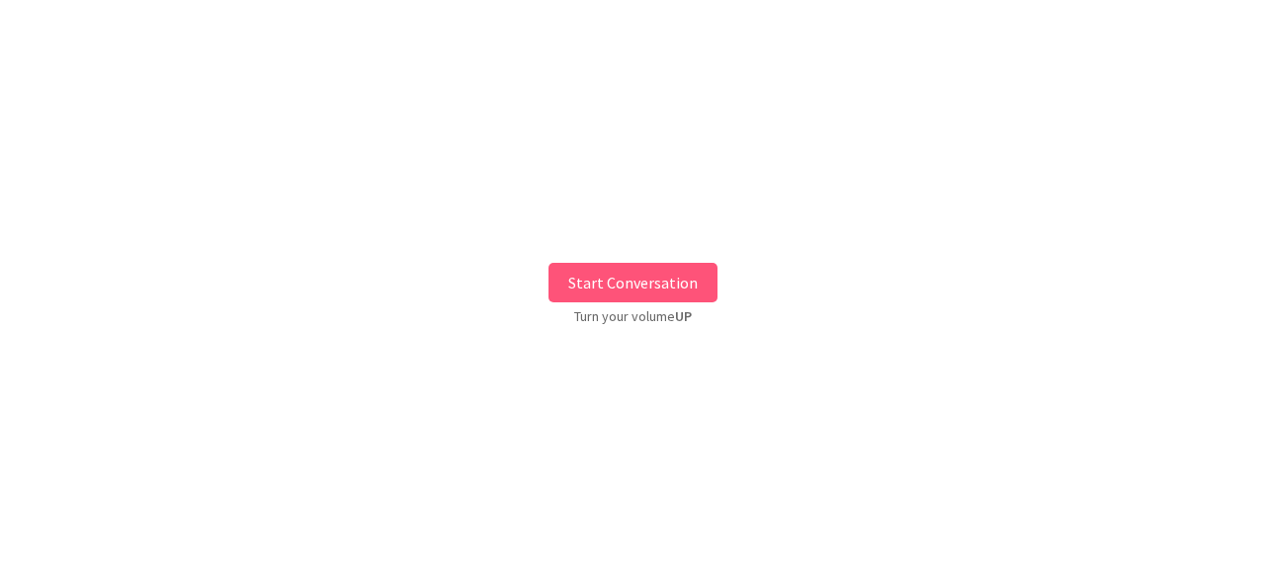
click at [673, 278] on button "Start Conversation" at bounding box center [632, 283] width 169 height 40
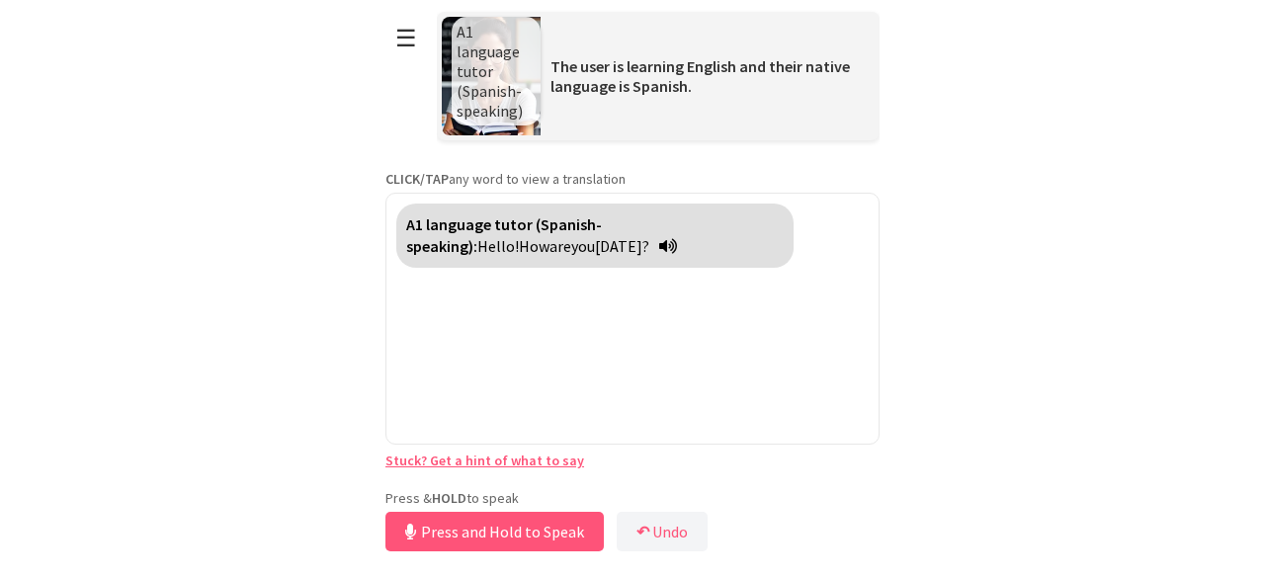
drag, startPoint x: 547, startPoint y: 484, endPoint x: 538, endPoint y: 539, distance: 55.2
click at [538, 539] on button "Press and Hold to Speak" at bounding box center [494, 532] width 218 height 40
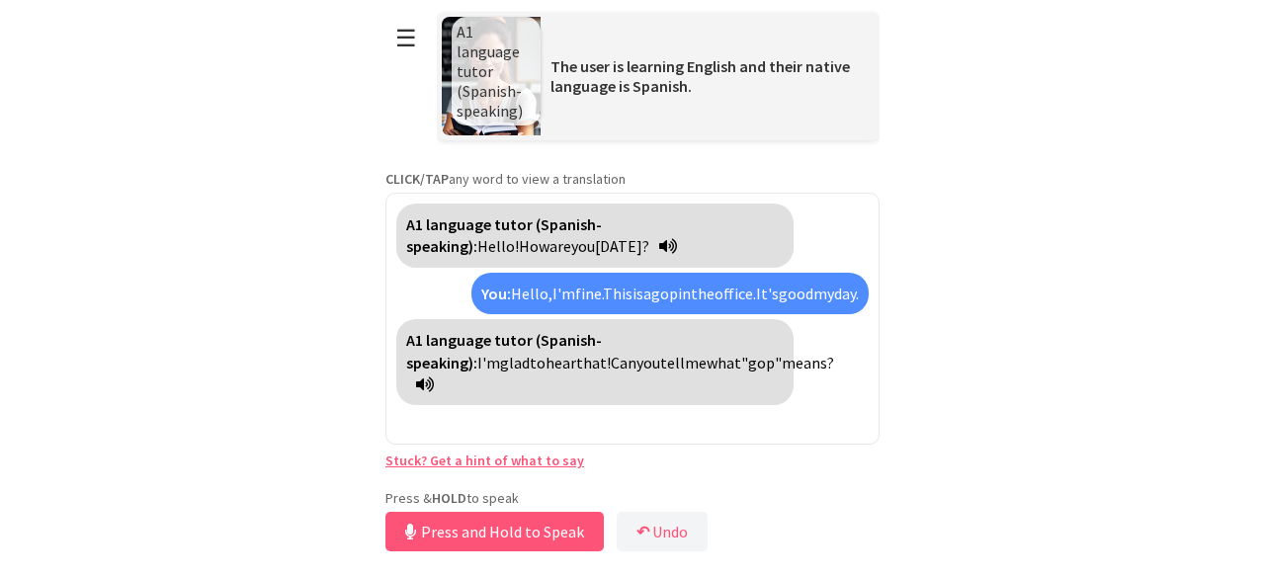
drag, startPoint x: 538, startPoint y: 539, endPoint x: 313, endPoint y: 378, distance: 276.2
click at [313, 378] on html "**********" at bounding box center [632, 289] width 1265 height 578
click at [470, 537] on button "Release to Stop Speaking" at bounding box center [491, 532] width 212 height 40
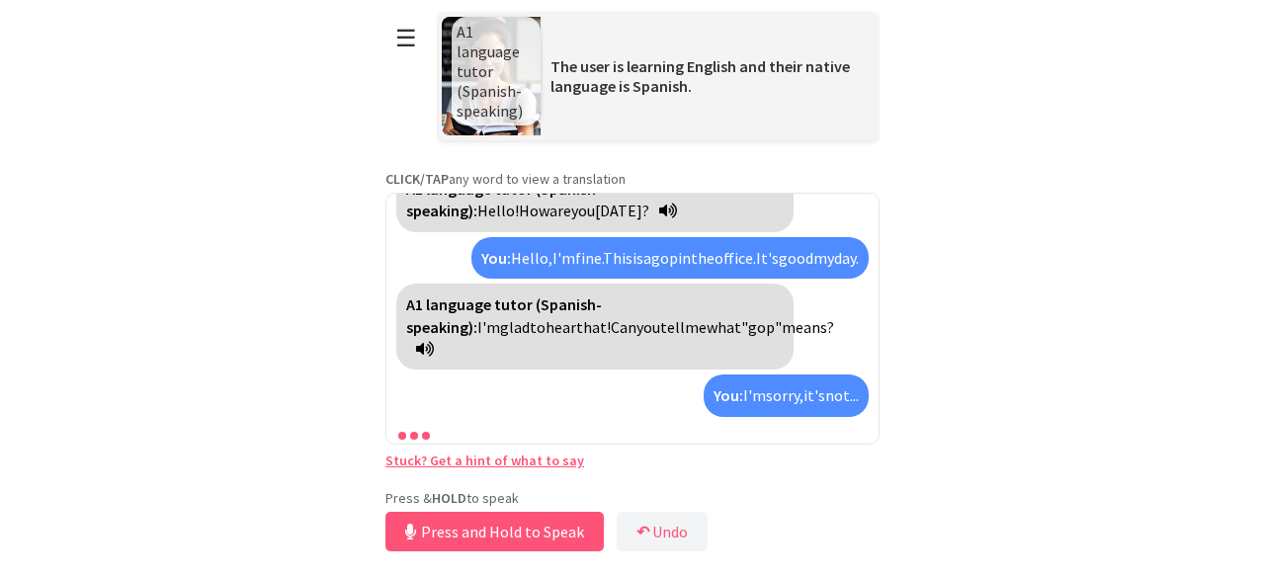
scroll to position [81, 0]
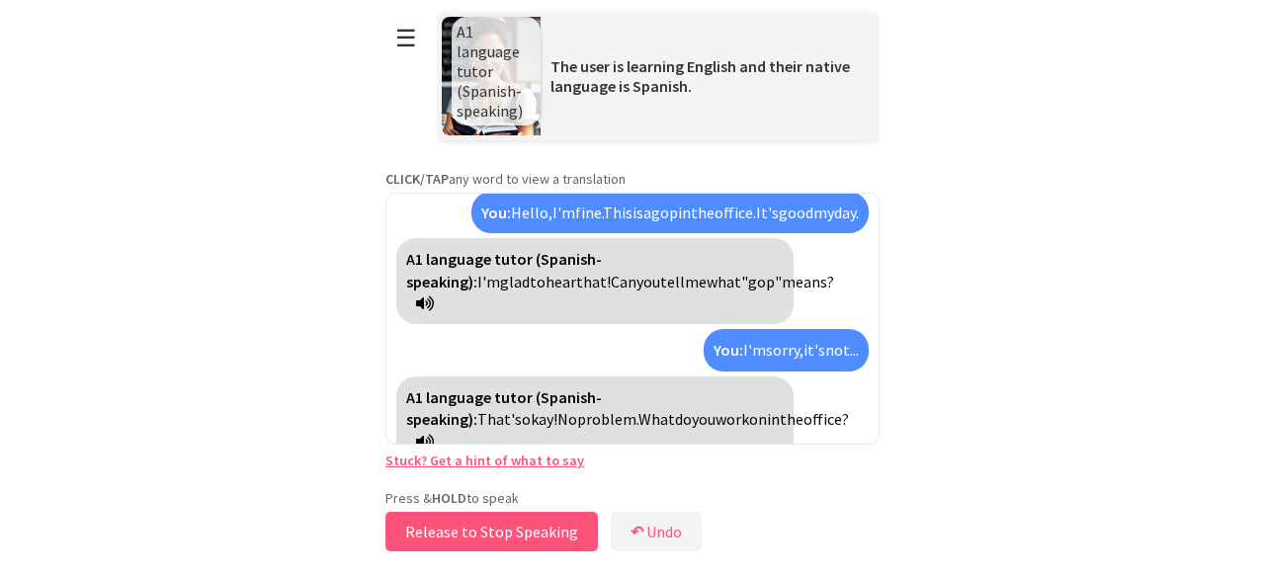
click at [530, 536] on button "Release to Stop Speaking" at bounding box center [491, 532] width 212 height 40
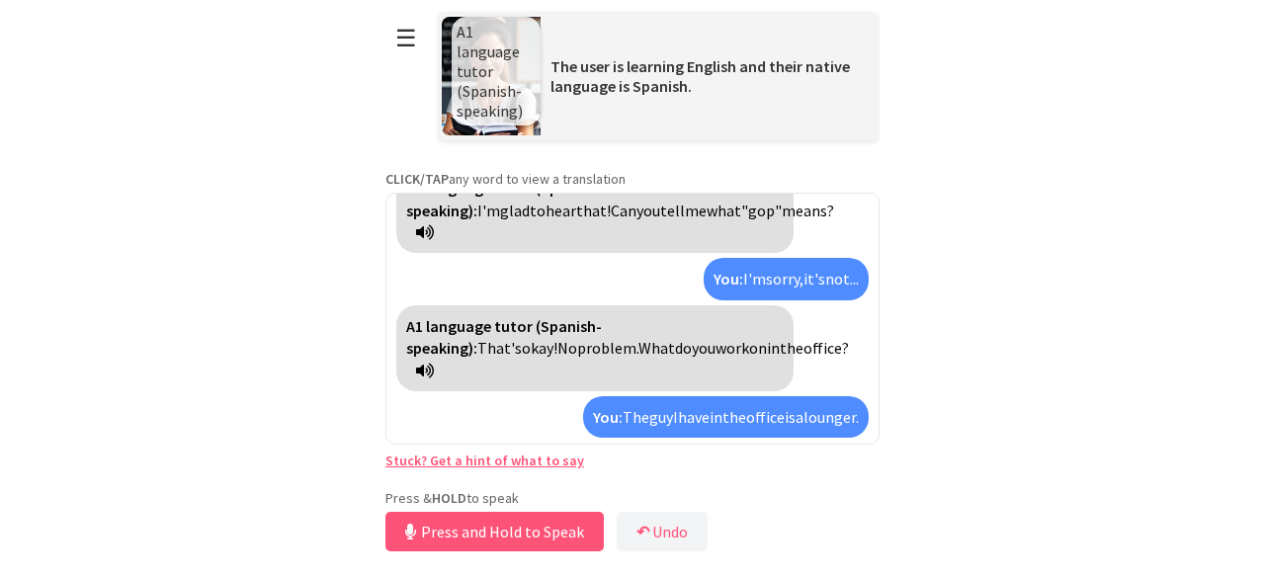
scroll to position [198, 0]
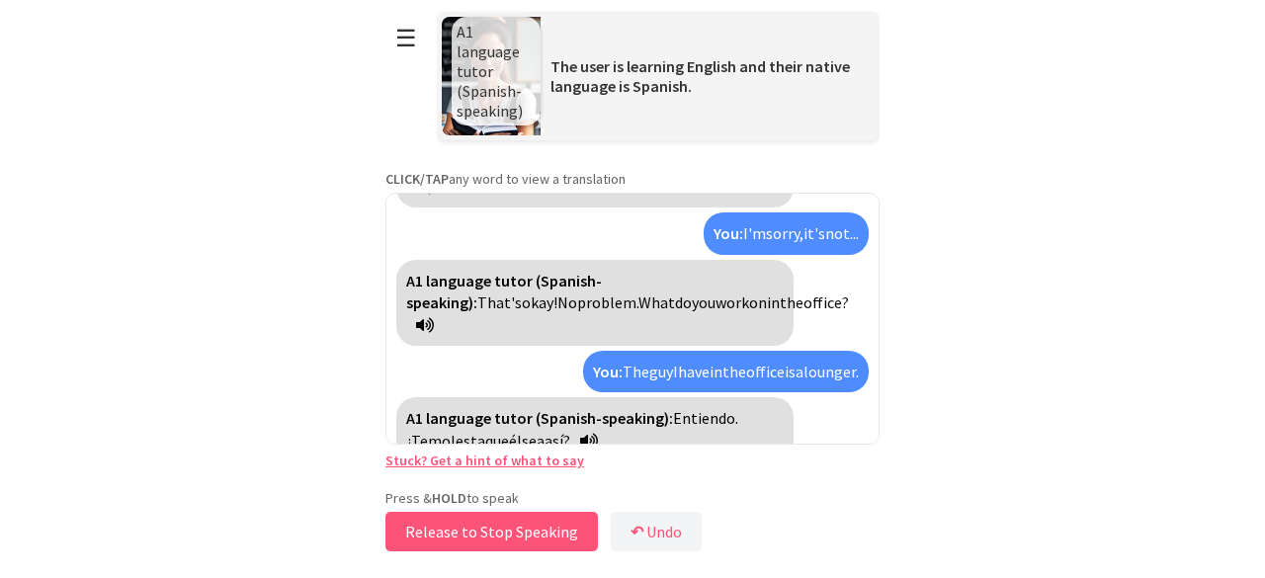
click at [546, 533] on button "Release to Stop Speaking" at bounding box center [491, 532] width 212 height 40
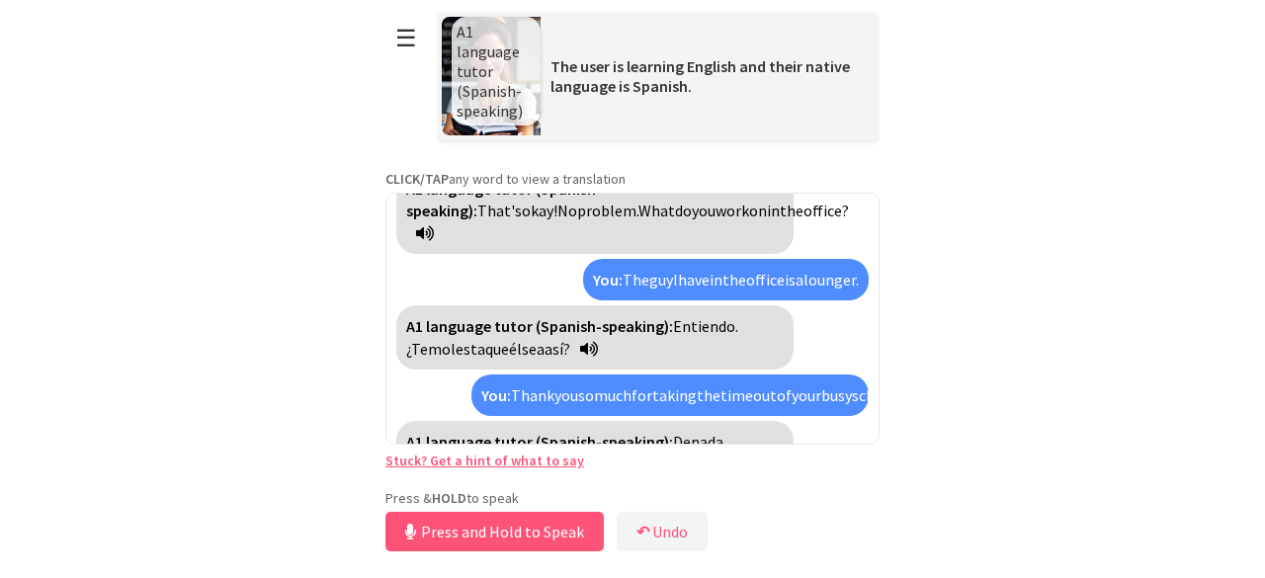
scroll to position [335, 0]
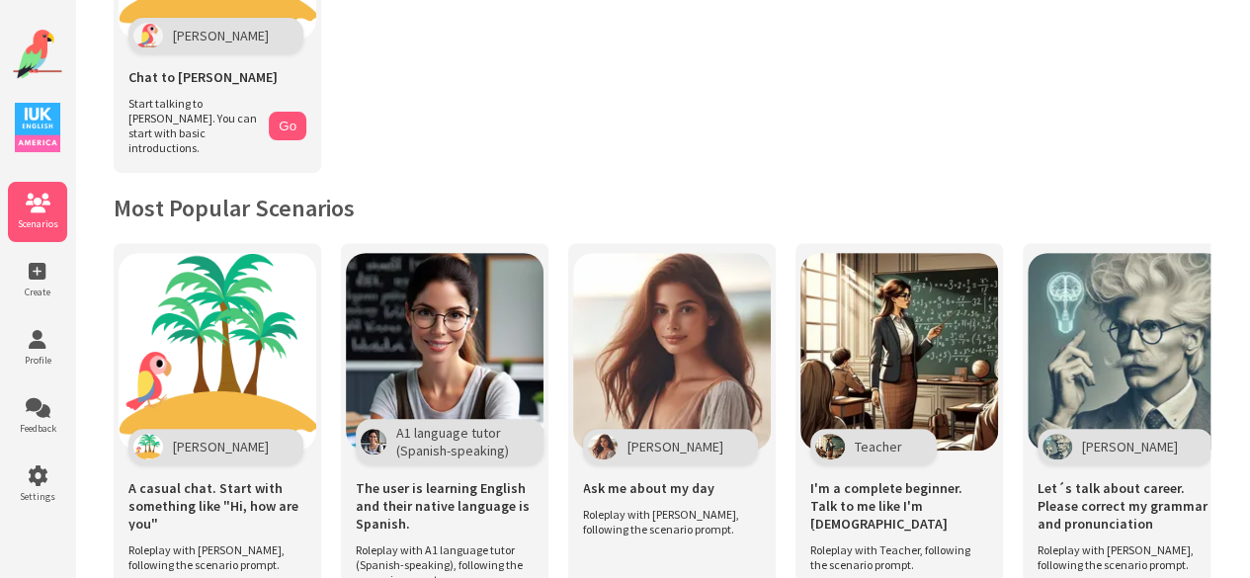
scroll to position [245, 0]
